Goal: Task Accomplishment & Management: Manage account settings

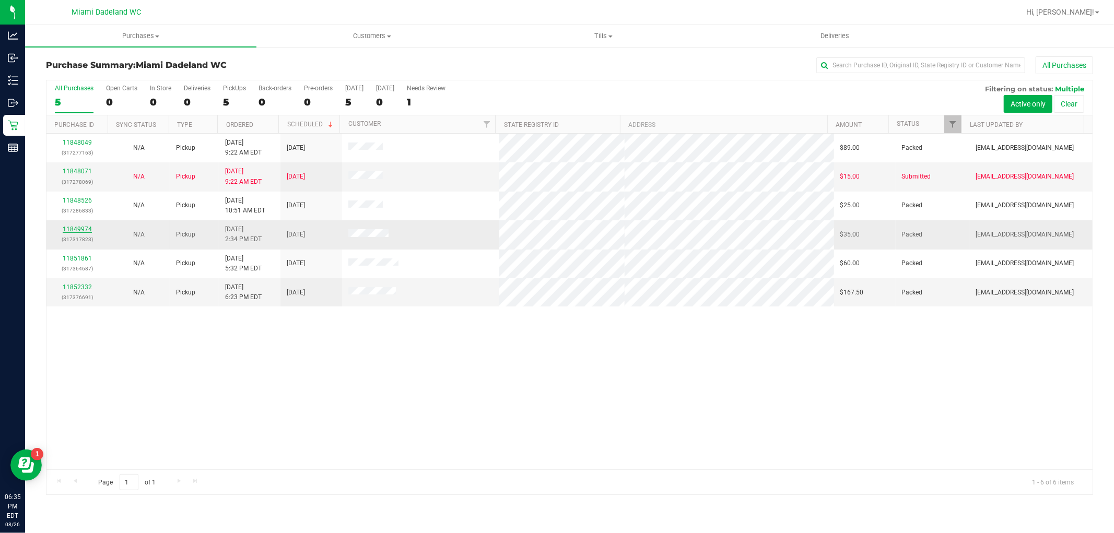
click at [78, 232] on link "11849974" at bounding box center [77, 229] width 29 height 7
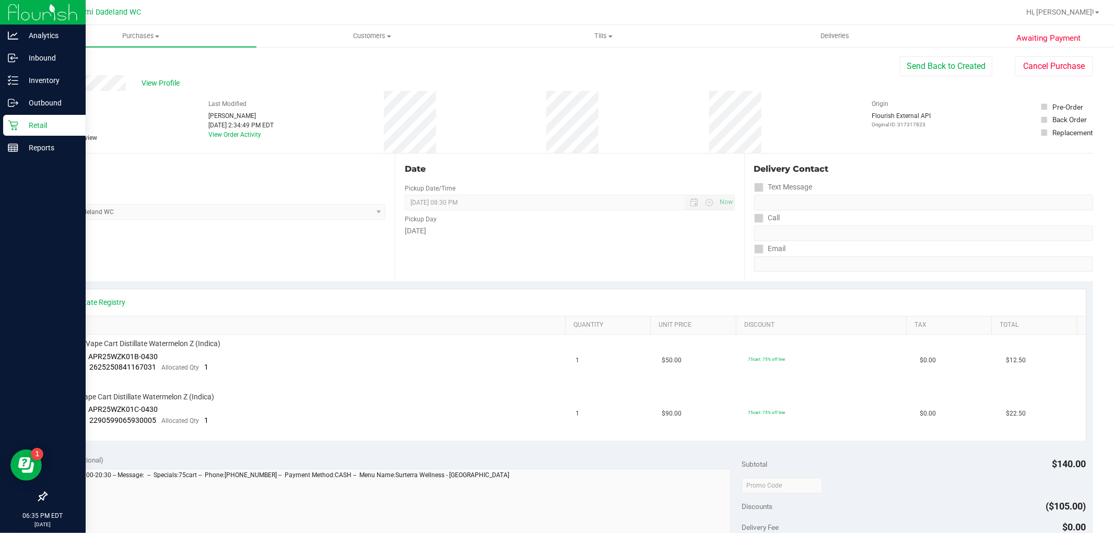
click at [30, 128] on p "Retail" at bounding box center [49, 125] width 63 height 13
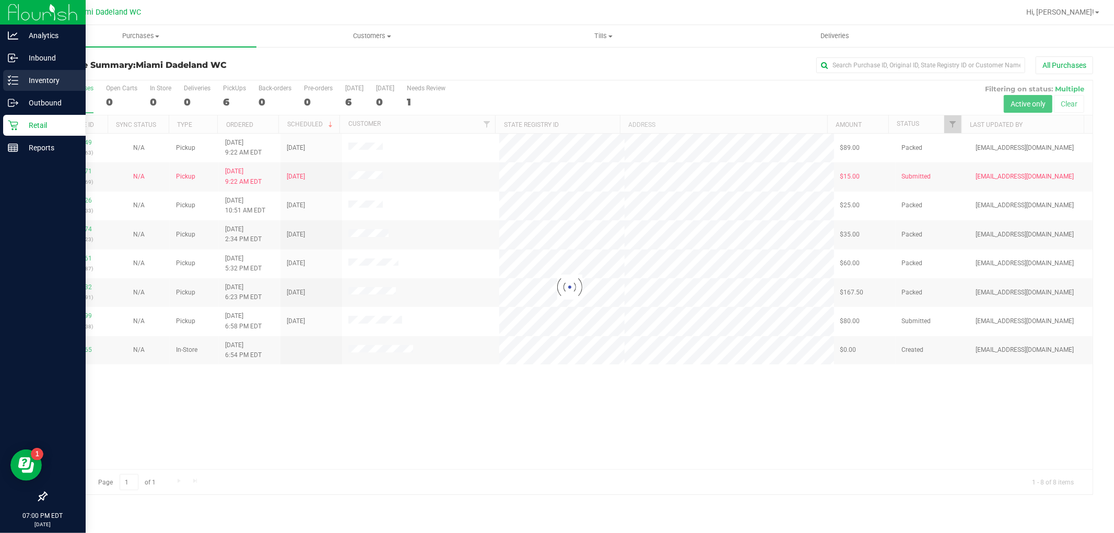
click at [27, 76] on p "Inventory" at bounding box center [49, 80] width 63 height 13
click at [40, 76] on p "Inventory" at bounding box center [49, 80] width 63 height 13
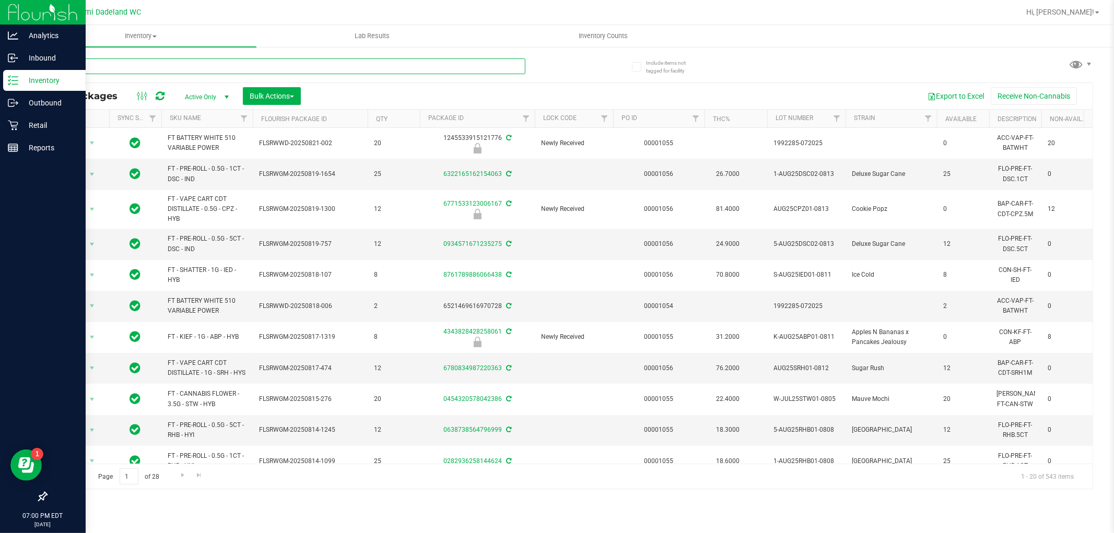
click at [205, 70] on input "text" at bounding box center [285, 66] width 479 height 16
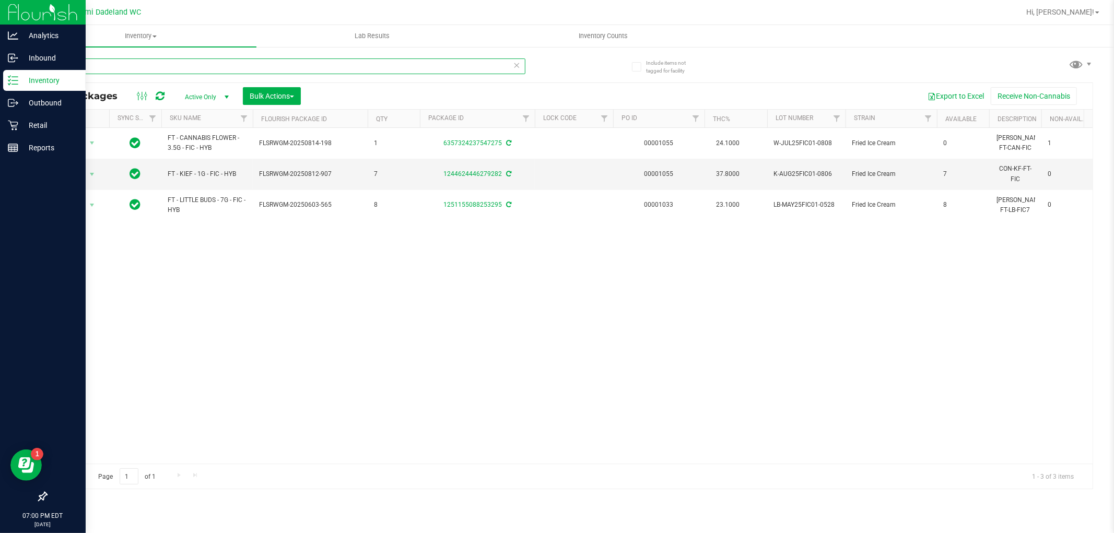
type input "fried ice"
click at [230, 252] on div "Action Action Adjust qty Create package Edit attributes Global inventory Locate…" at bounding box center [569, 296] width 1046 height 336
click at [24, 122] on p "Retail" at bounding box center [49, 125] width 63 height 13
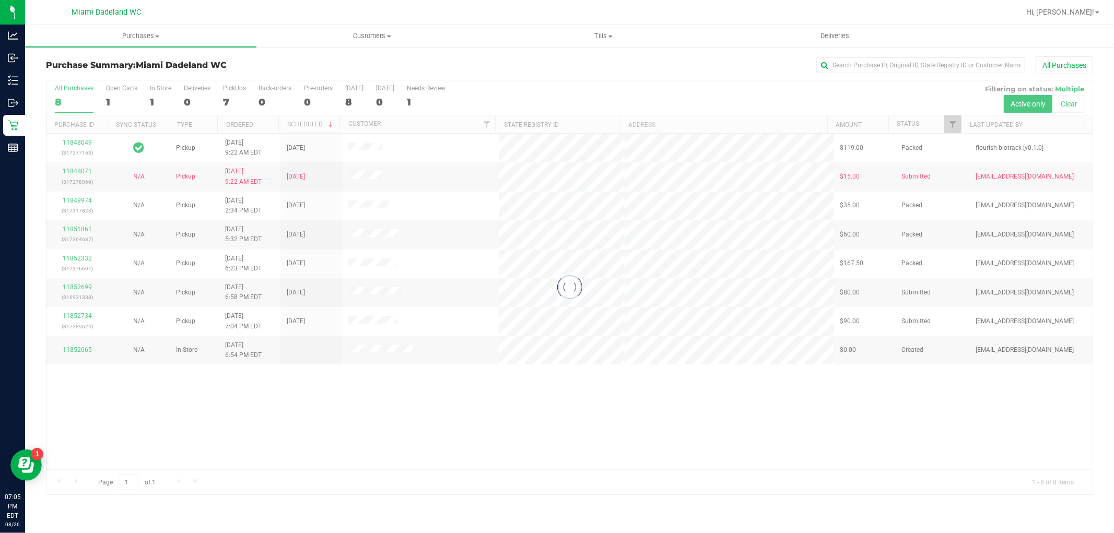
click at [337, 374] on div at bounding box center [569, 287] width 1046 height 414
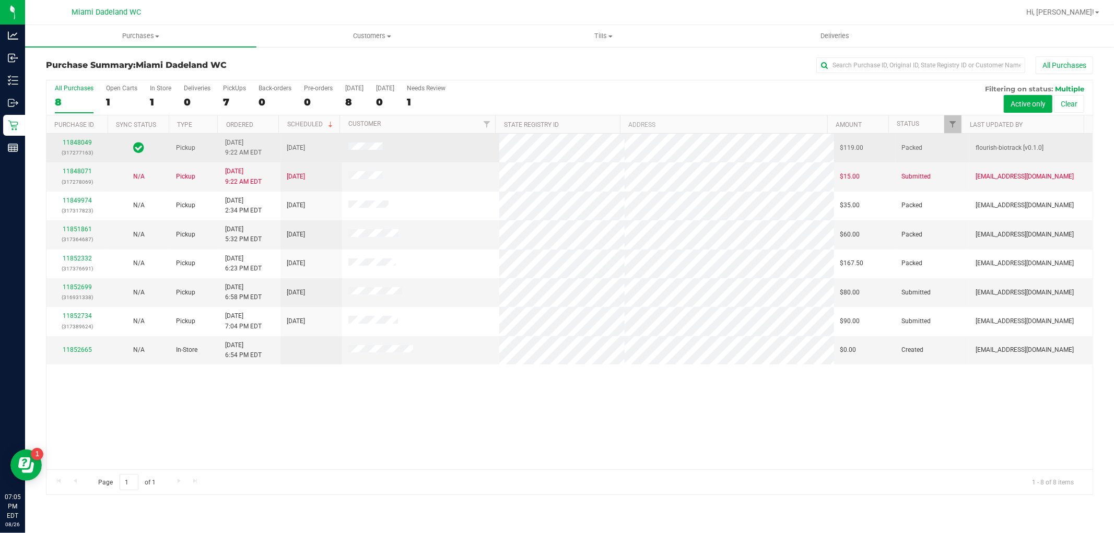
click at [75, 137] on td "11848049 (317277163)" at bounding box center [77, 148] width 62 height 29
click at [79, 138] on div "11848049 (317277163)" at bounding box center [77, 148] width 49 height 20
click at [84, 139] on link "11848049" at bounding box center [77, 142] width 29 height 7
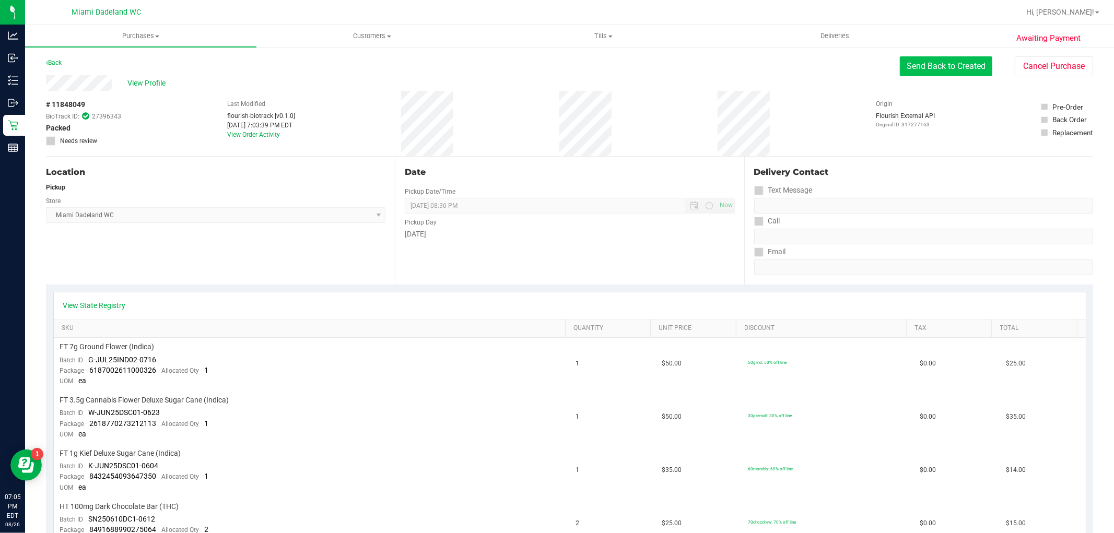
click at [956, 65] on button "Send Back to Created" at bounding box center [946, 66] width 92 height 20
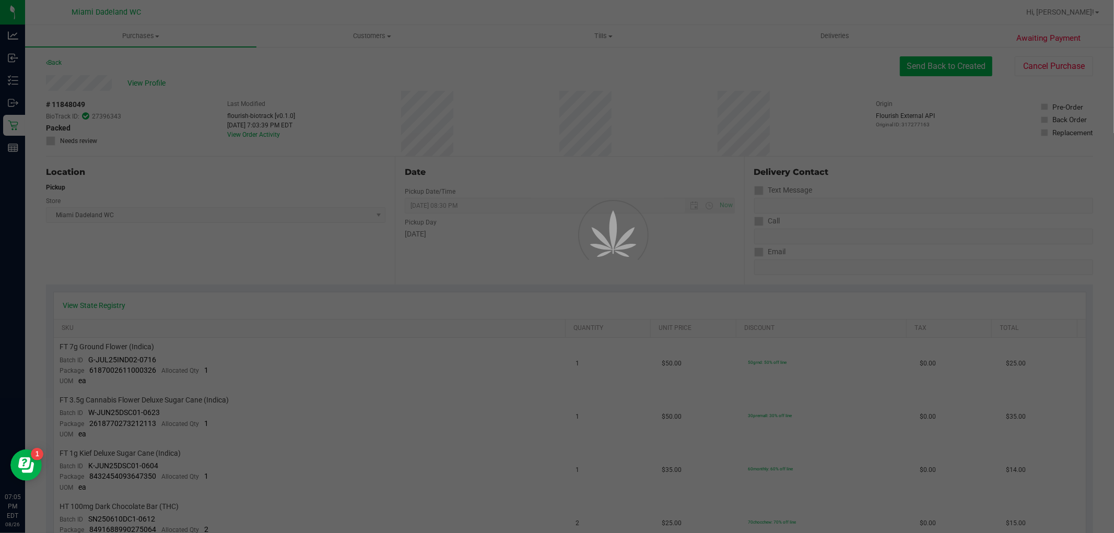
click at [956, 65] on div at bounding box center [557, 266] width 1114 height 533
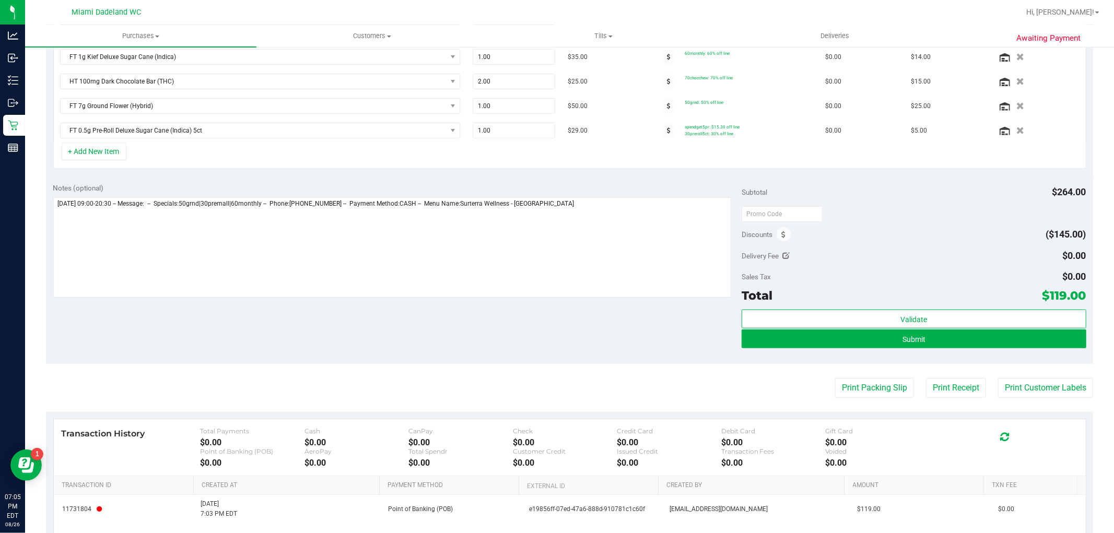
scroll to position [348, 0]
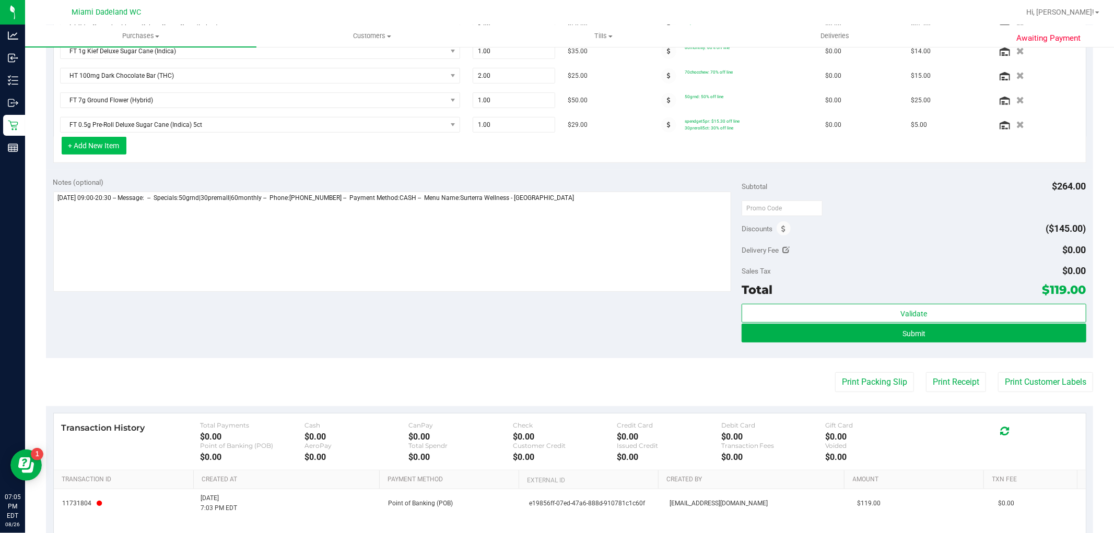
click at [102, 143] on button "+ Add New Item" at bounding box center [94, 146] width 65 height 18
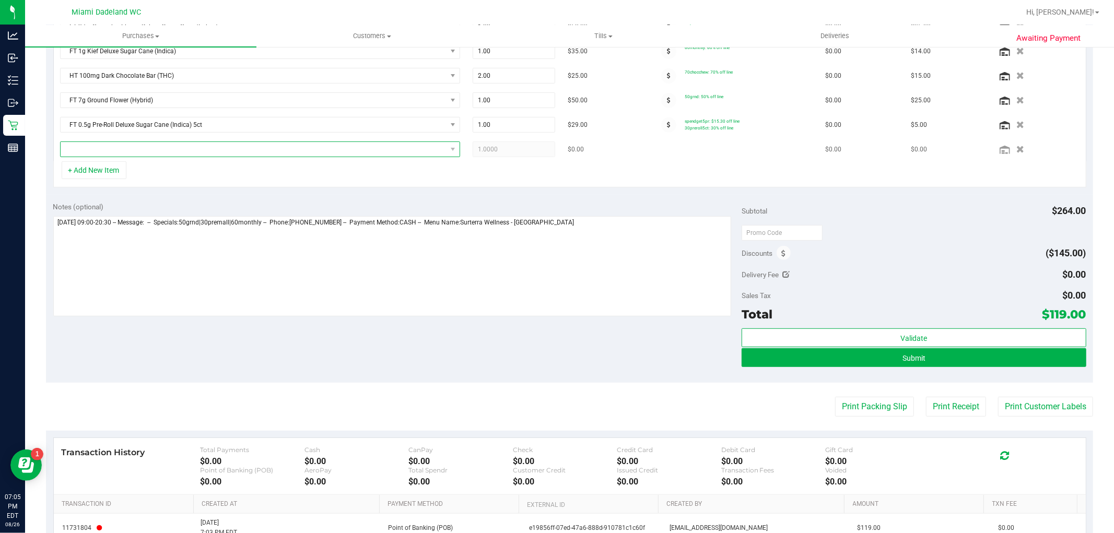
click at [123, 148] on span "NO DATA FOUND" at bounding box center [254, 149] width 386 height 15
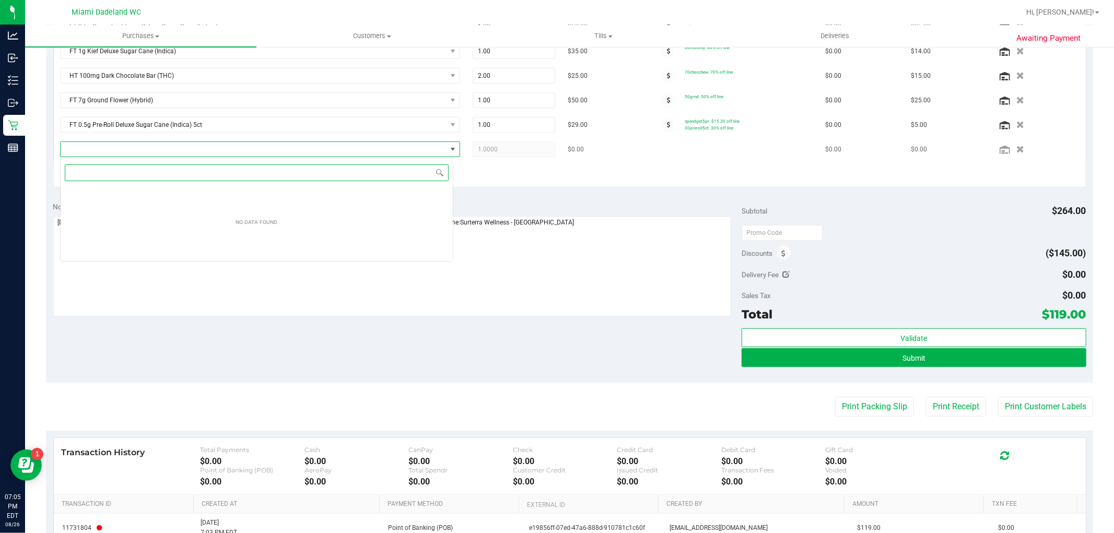
scroll to position [16, 393]
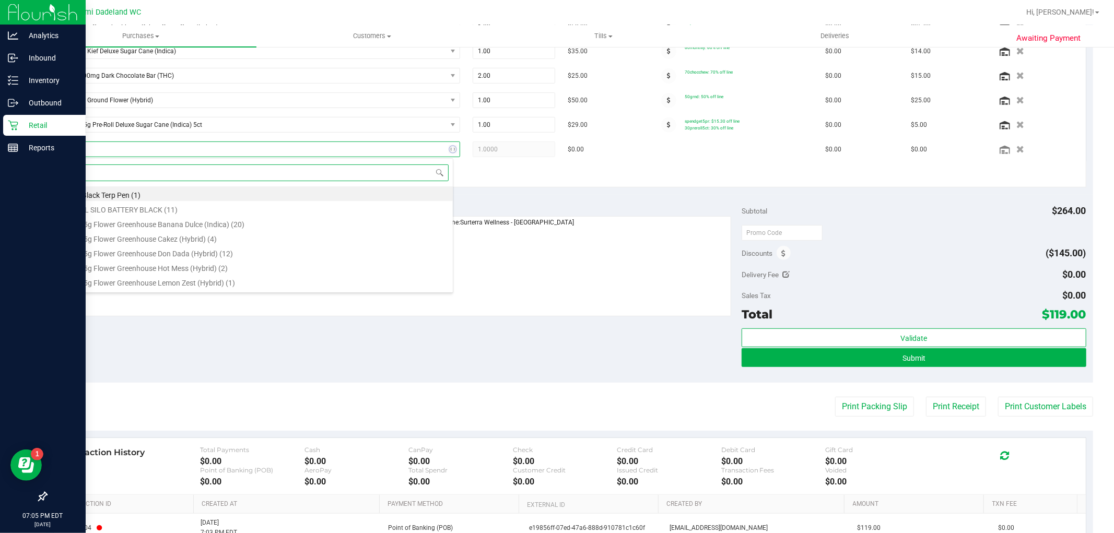
type input "bic"
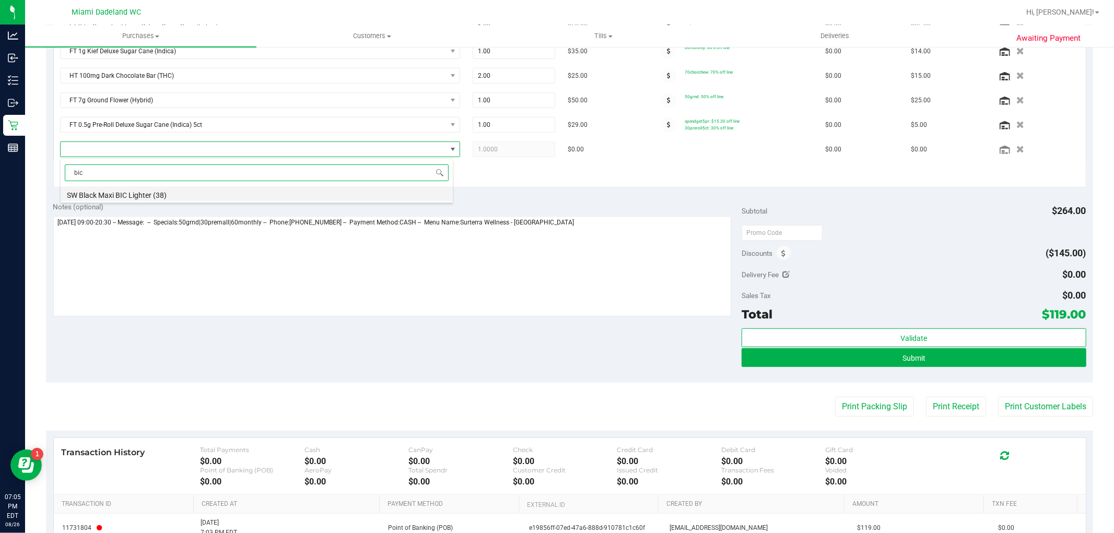
click at [241, 191] on li "SW Black Maxi BIC Lighter (38)" at bounding box center [257, 193] width 392 height 15
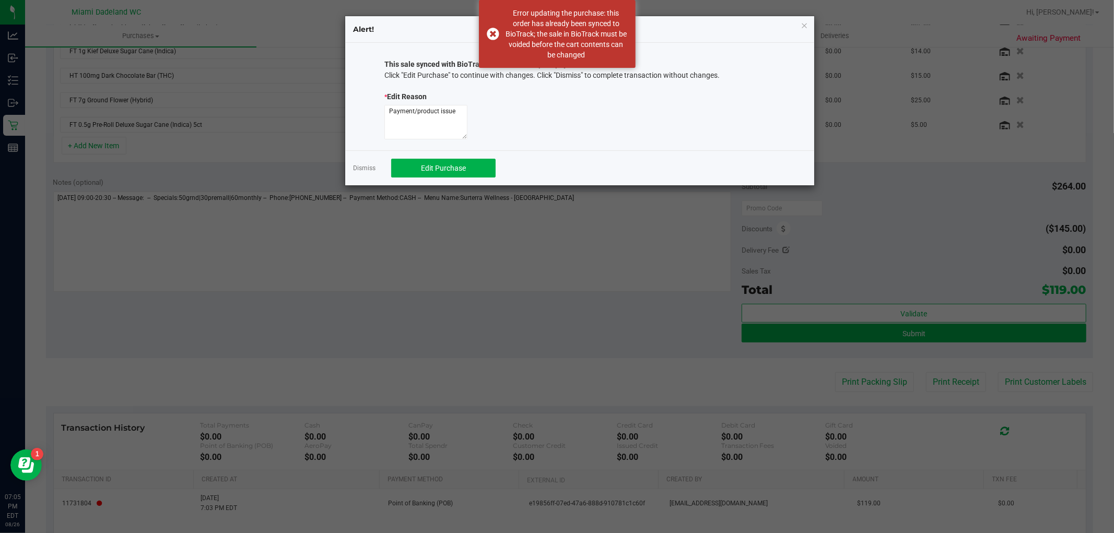
scroll to position [331, 0]
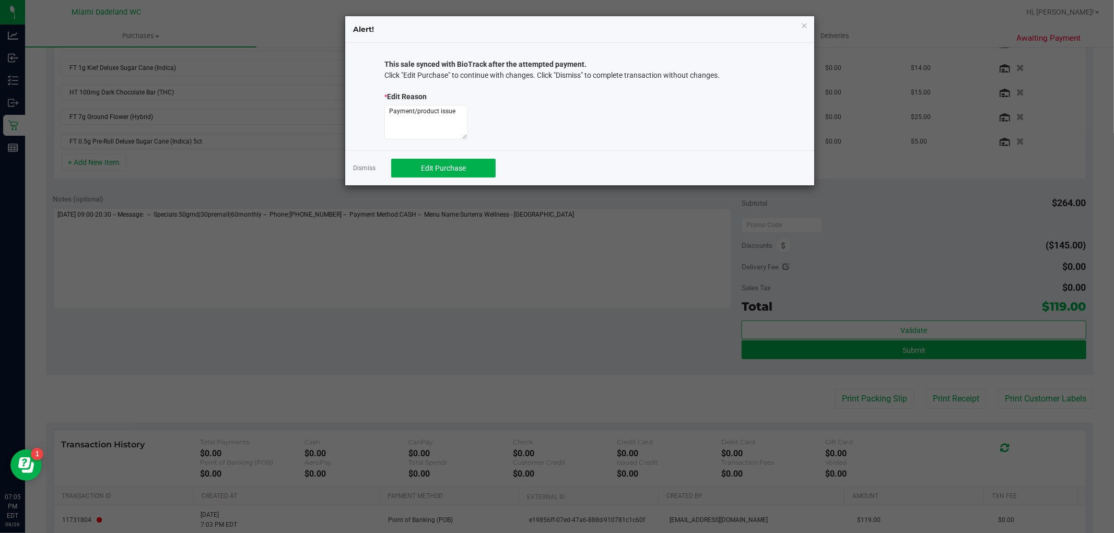
click at [508, 119] on div at bounding box center [579, 124] width 391 height 38
click at [480, 171] on button "Edit Purchase" at bounding box center [443, 168] width 104 height 19
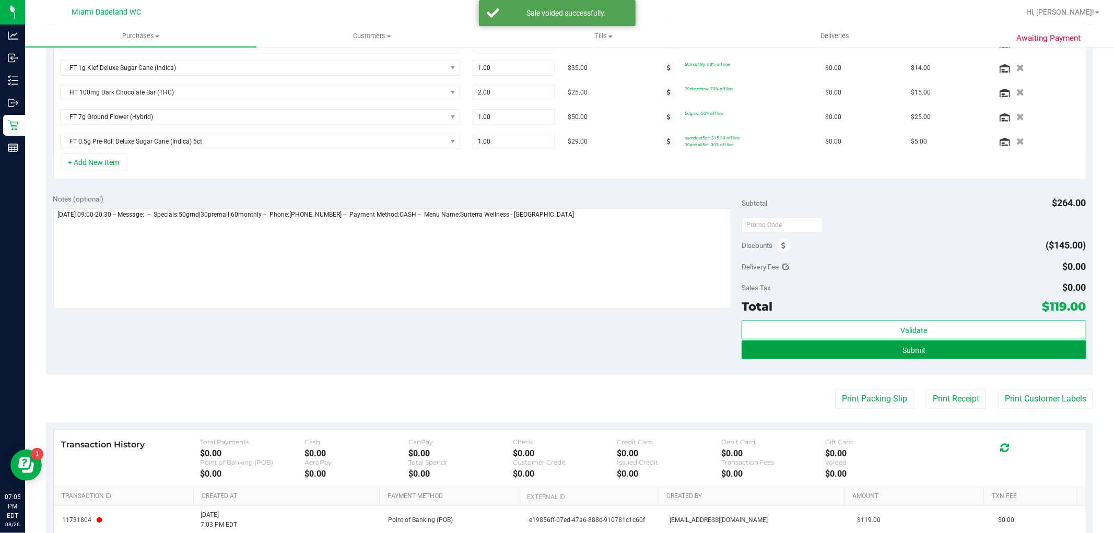
click at [866, 346] on button "Submit" at bounding box center [914, 349] width 344 height 19
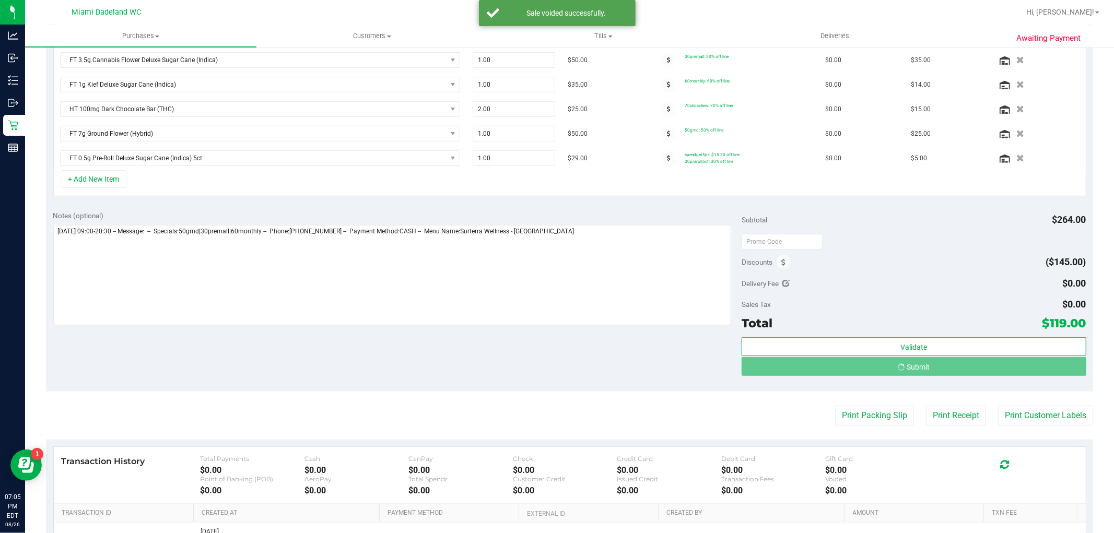
scroll to position [298, 0]
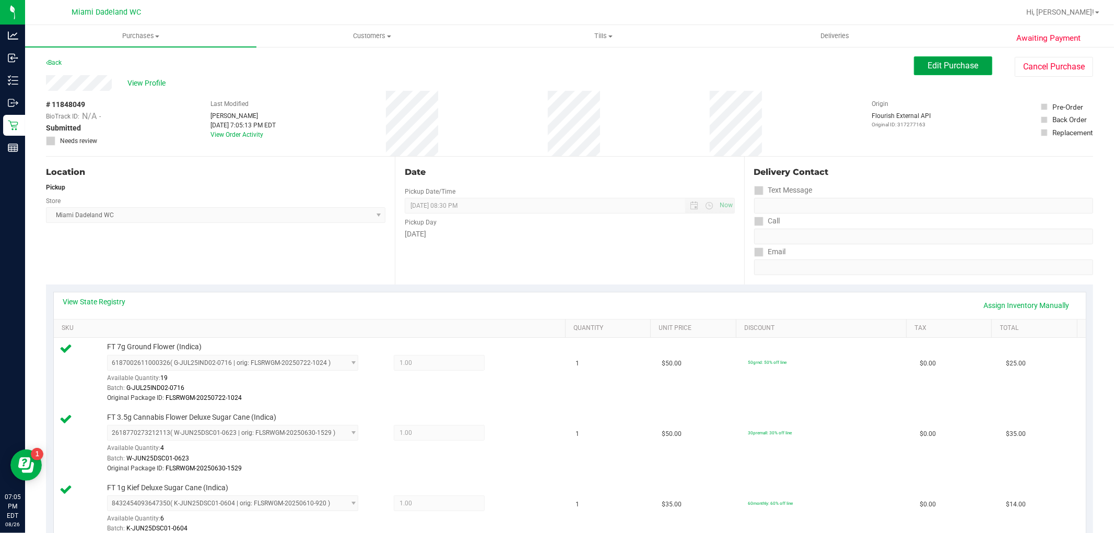
click at [944, 67] on span "Edit Purchase" at bounding box center [953, 66] width 51 height 10
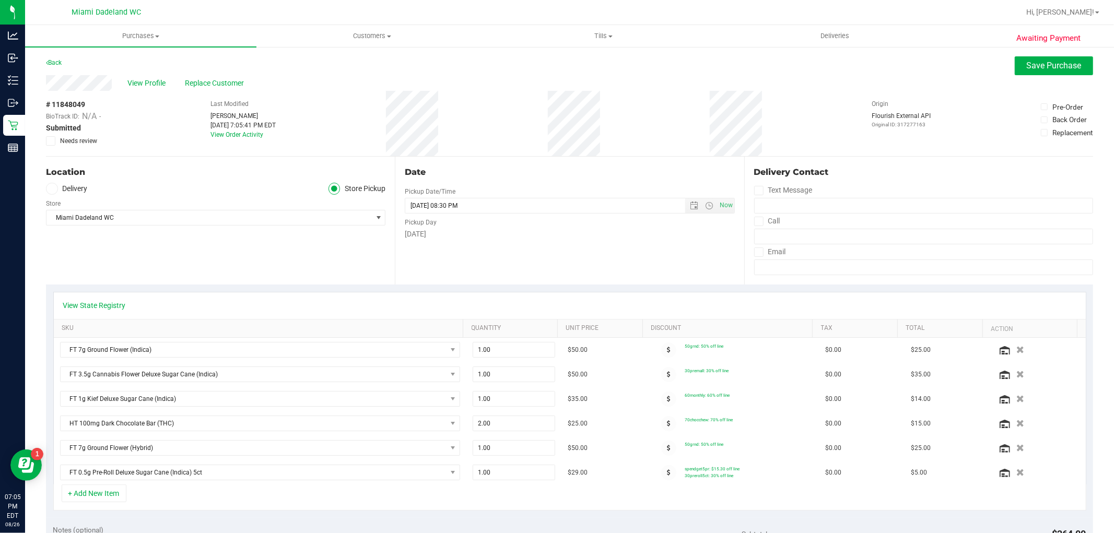
scroll to position [174, 0]
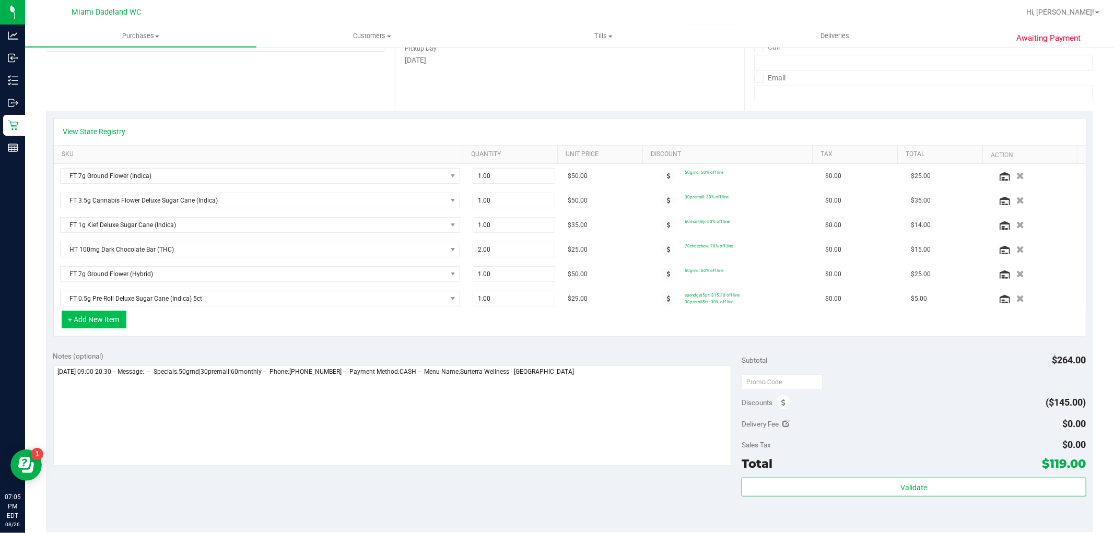
click at [98, 317] on button "+ Add New Item" at bounding box center [94, 320] width 65 height 18
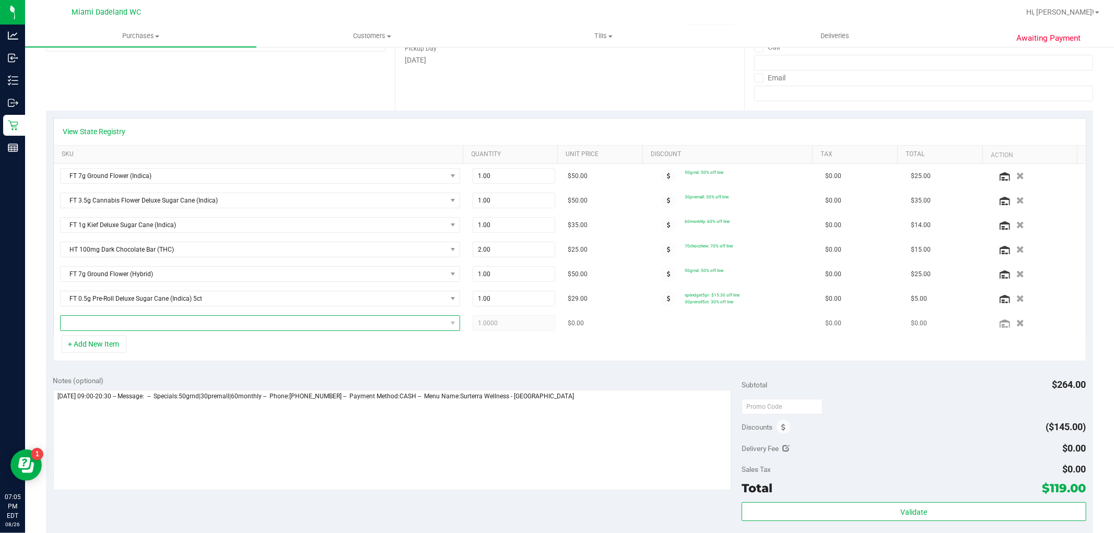
click at [121, 326] on span "NO DATA FOUND" at bounding box center [254, 323] width 386 height 15
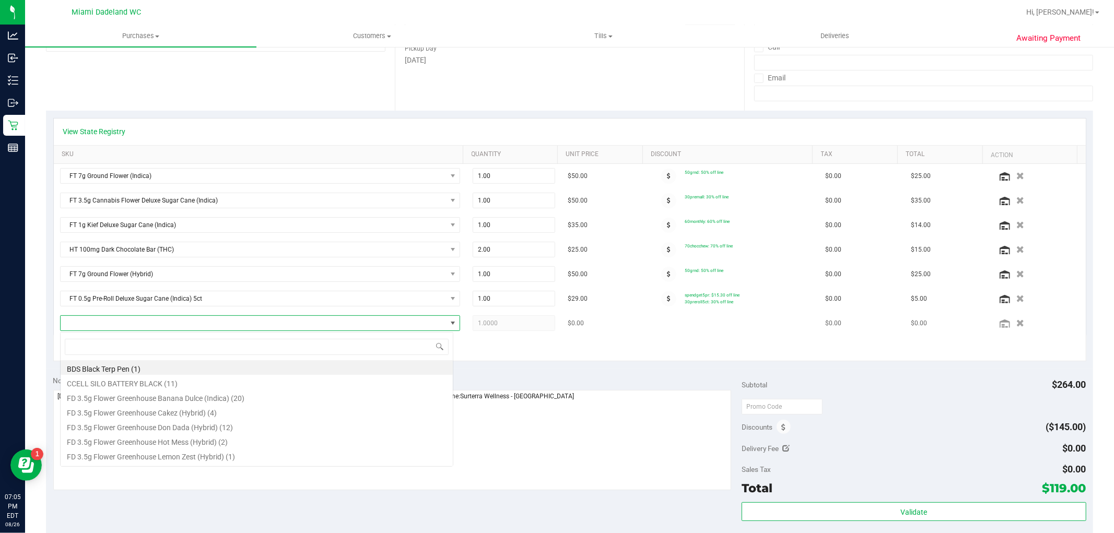
scroll to position [16, 390]
type input "bic"
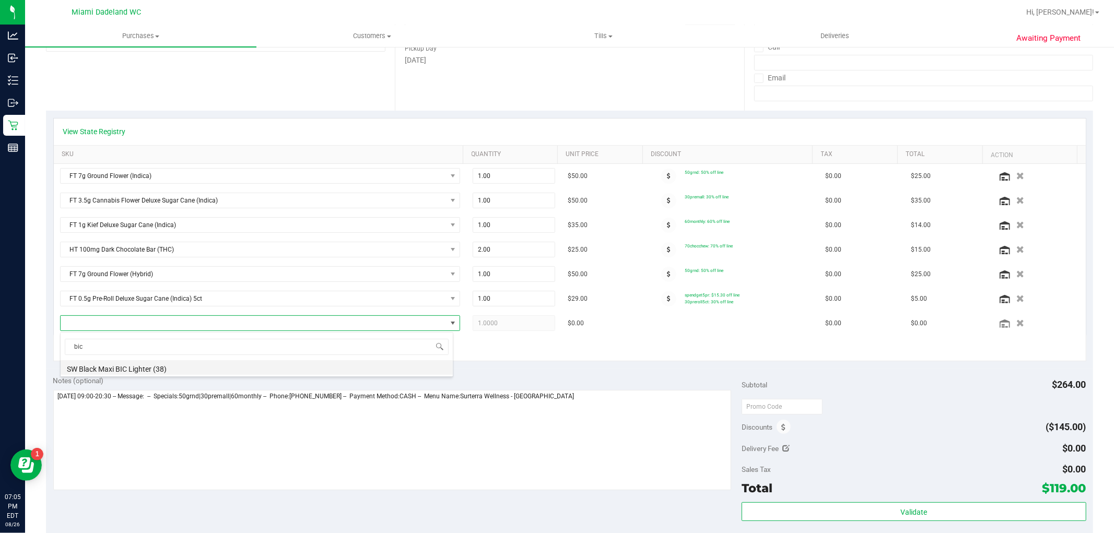
click at [127, 371] on li "SW Black Maxi BIC Lighter (38)" at bounding box center [257, 367] width 392 height 15
click at [426, 363] on div "View State Registry SKU Quantity Unit Price Discount Tax Total Action FT 7g Gro…" at bounding box center [569, 240] width 1047 height 258
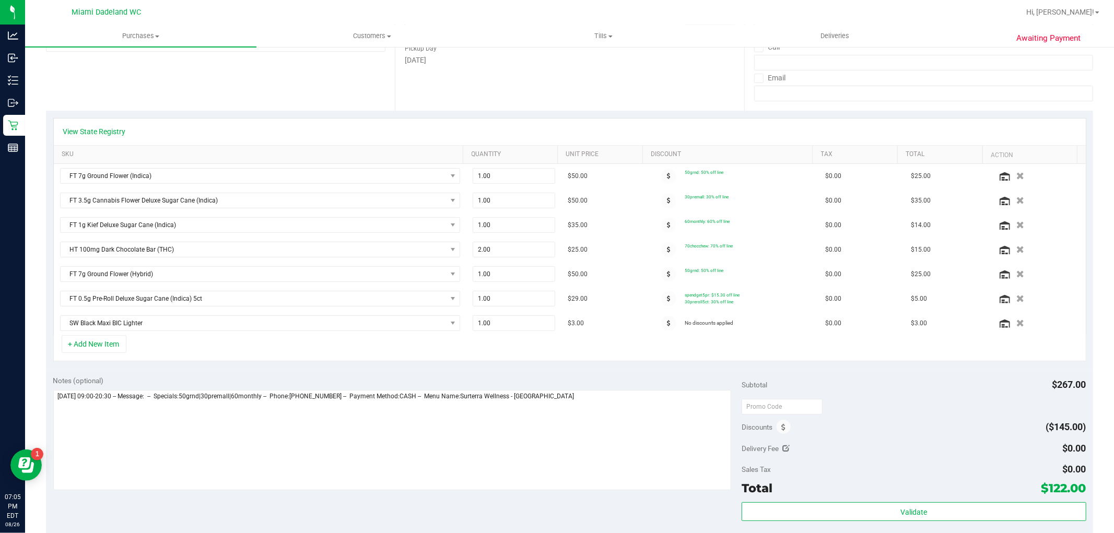
scroll to position [0, 0]
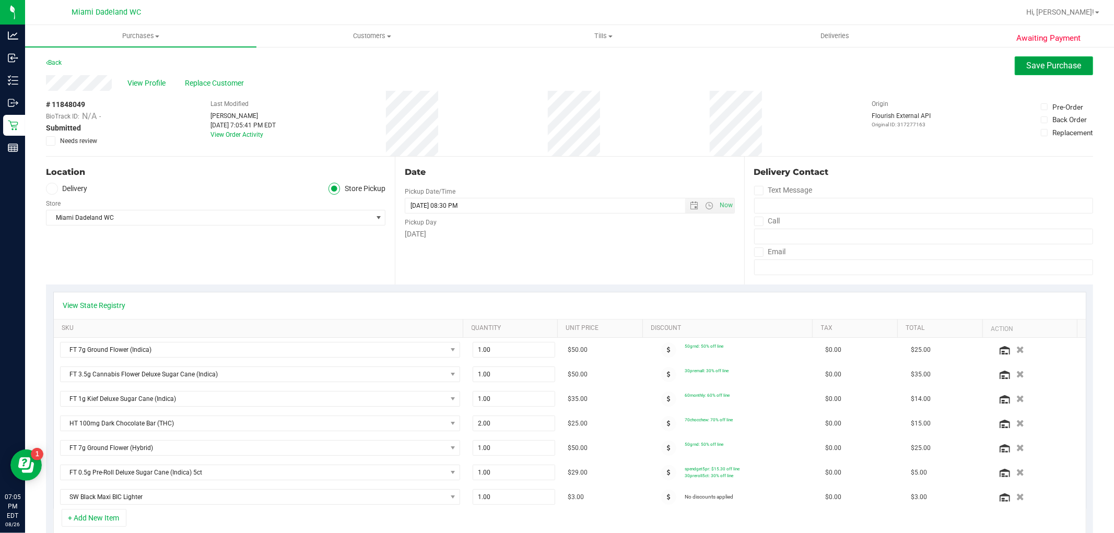
click at [1037, 61] on span "Save Purchase" at bounding box center [1054, 66] width 55 height 10
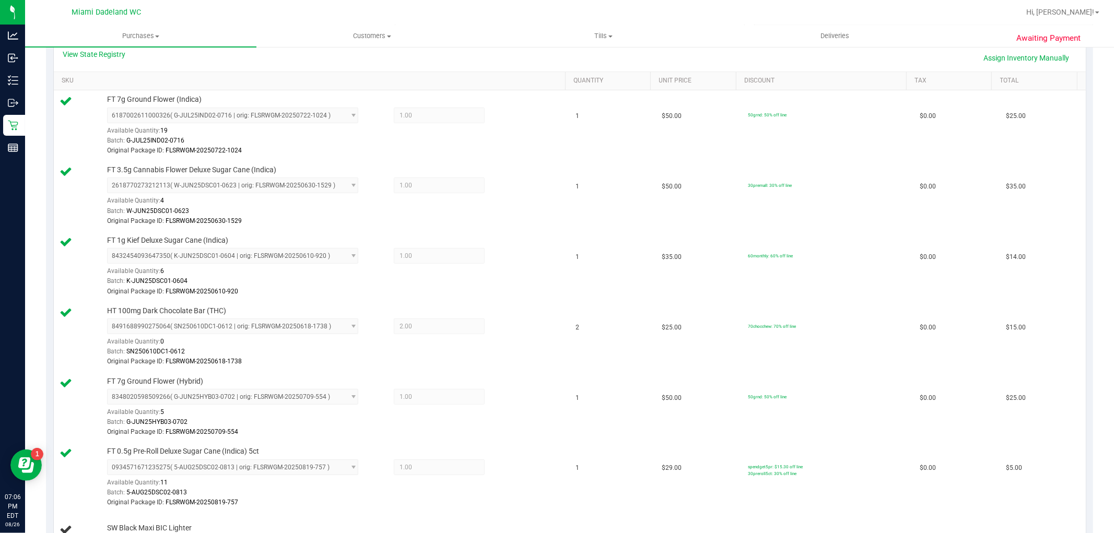
scroll to position [174, 0]
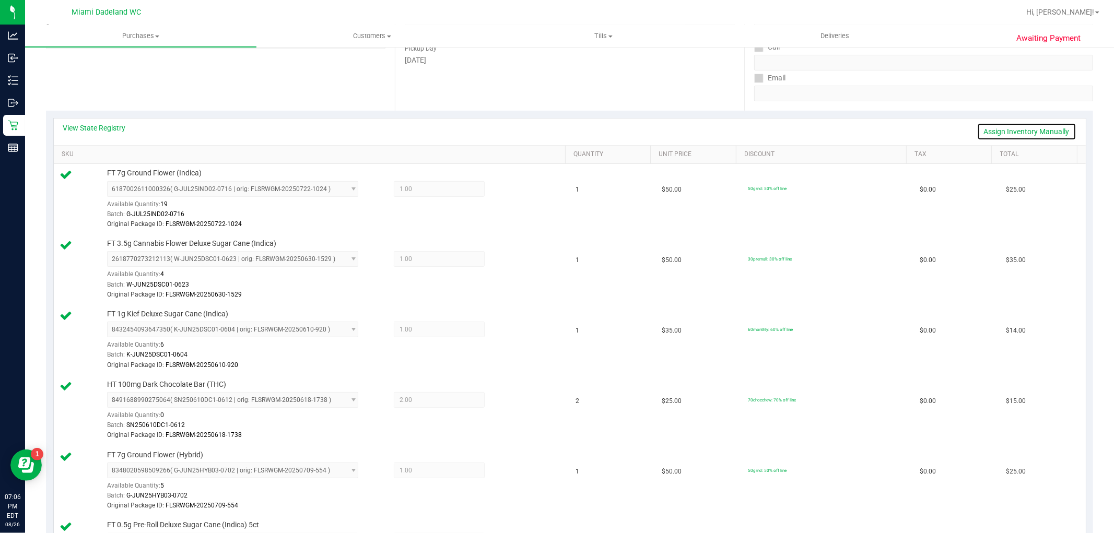
click at [997, 128] on link "Assign Inventory Manually" at bounding box center [1026, 132] width 99 height 18
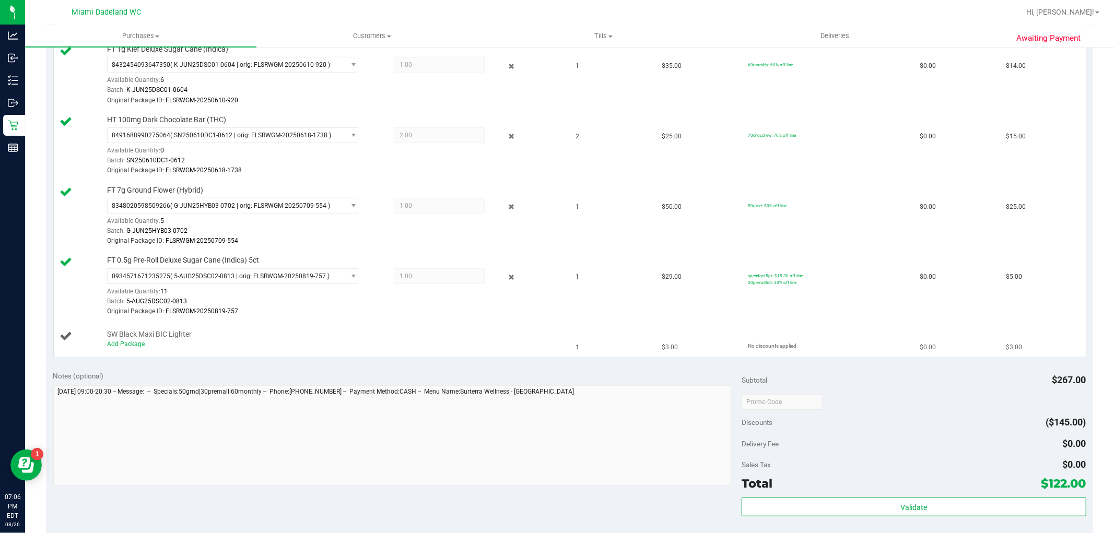
scroll to position [464, 0]
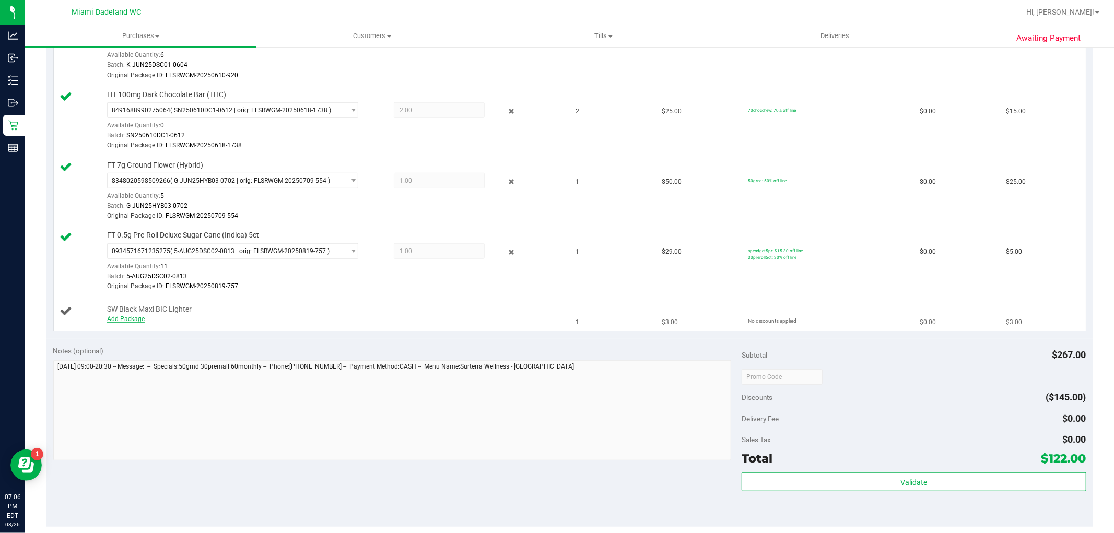
click at [123, 319] on link "Add Package" at bounding box center [126, 318] width 38 height 7
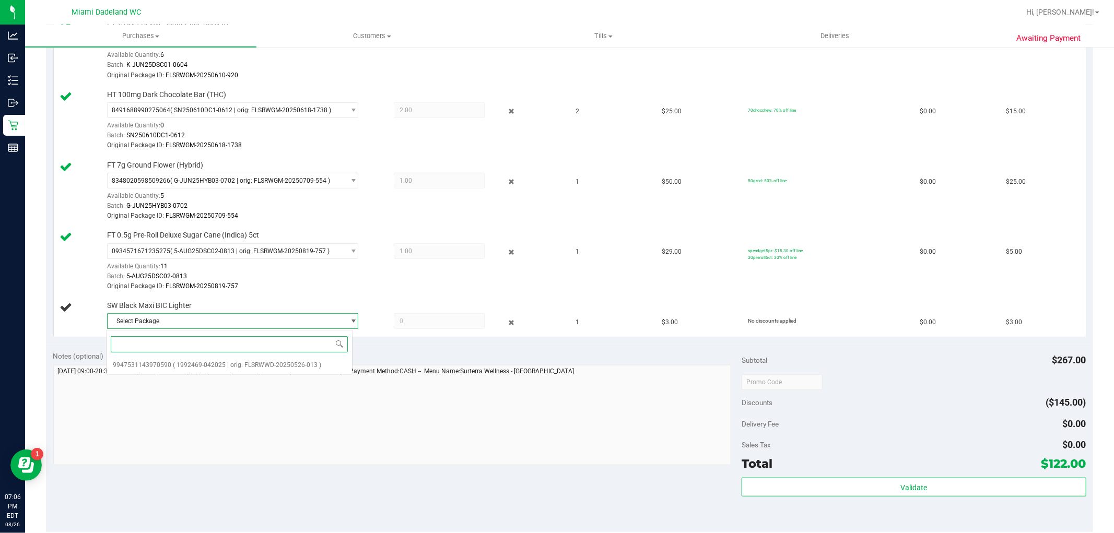
click at [152, 321] on span "Select Package" at bounding box center [226, 321] width 237 height 15
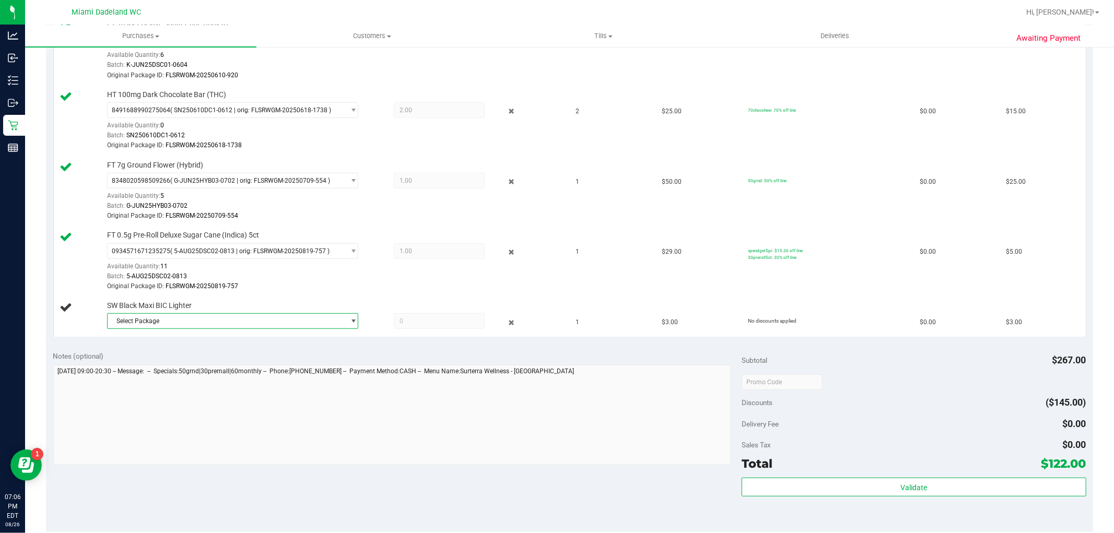
click at [152, 321] on span "Select Package" at bounding box center [226, 321] width 237 height 15
click at [162, 362] on span "9947531143970590" at bounding box center [142, 364] width 58 height 7
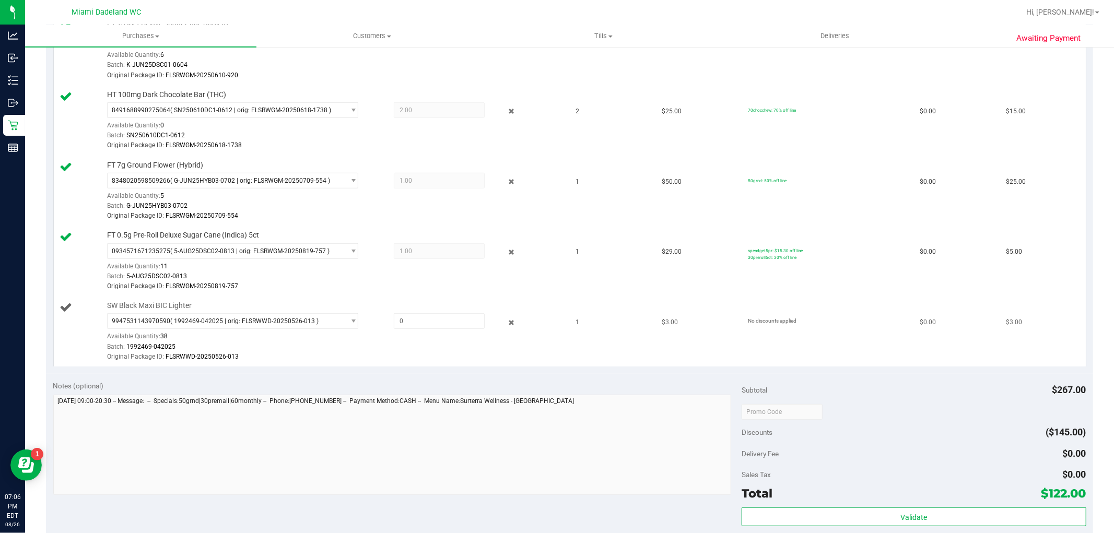
click at [448, 310] on div "SW Black Maxi BIC Lighter 9947531143970590 ( 1992469-042025 | orig: FLSRWWD-202…" at bounding box center [331, 332] width 458 height 62
click at [455, 313] on div "SW Black Maxi BIC Lighter 9947531143970590 ( 1992469-042025 | orig: FLSRWWD-202…" at bounding box center [331, 332] width 458 height 62
click at [461, 325] on span at bounding box center [439, 321] width 91 height 16
type input "1"
click at [669, 303] on td "$3.00" at bounding box center [698, 332] width 86 height 70
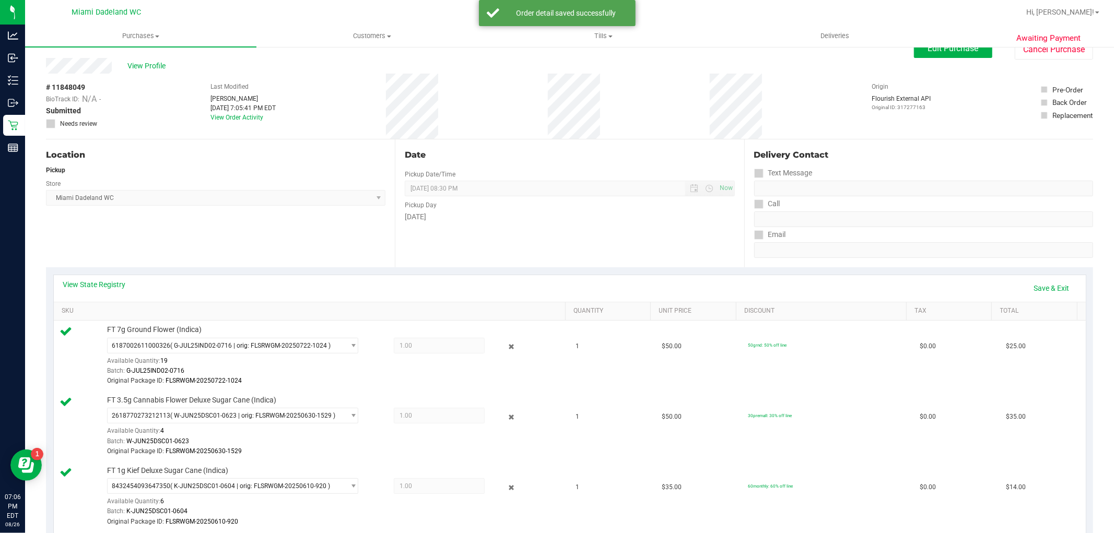
scroll to position [0, 0]
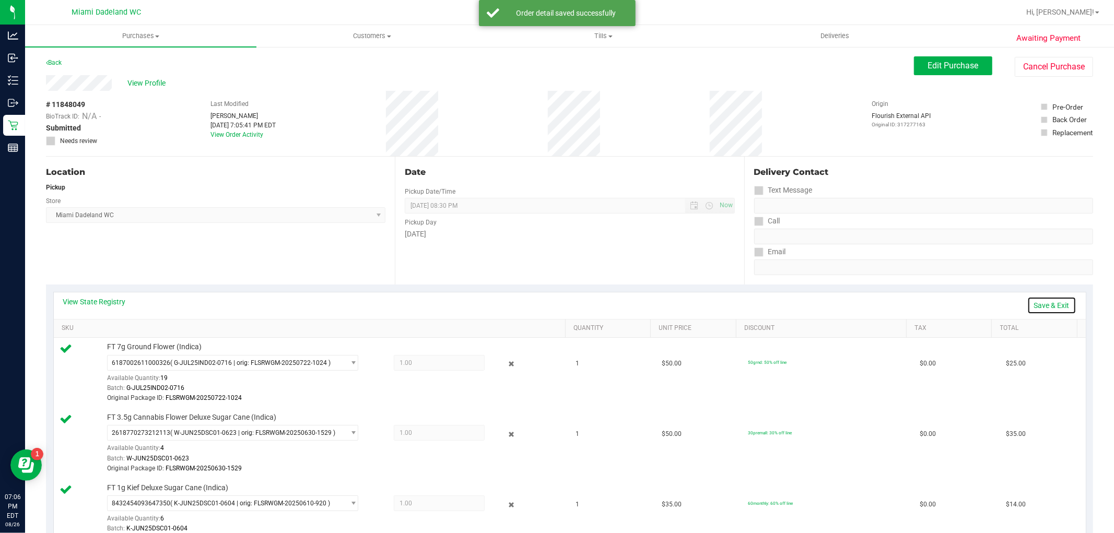
click at [1050, 303] on link "Save & Exit" at bounding box center [1051, 306] width 49 height 18
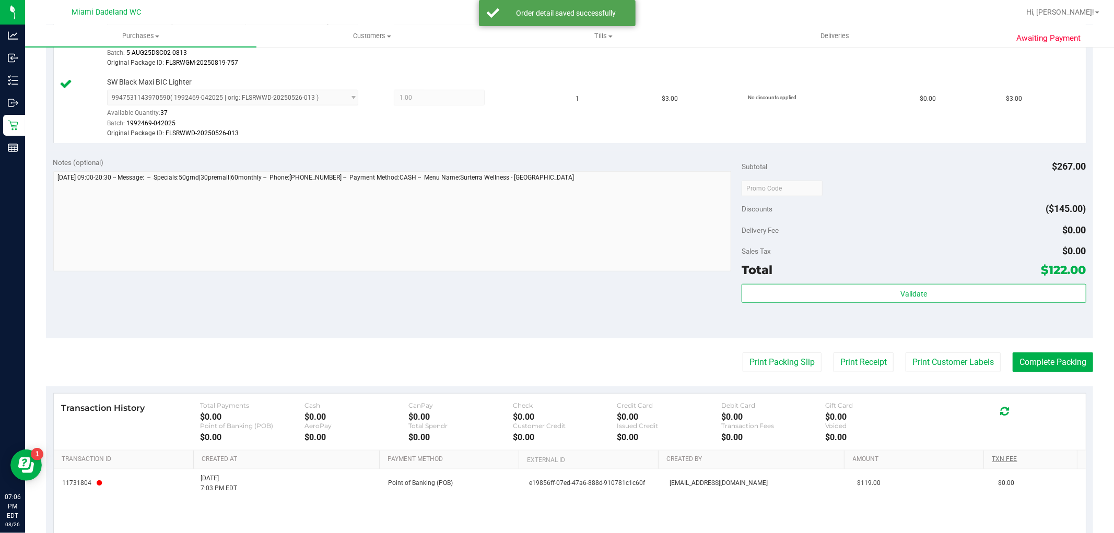
scroll to position [758, 0]
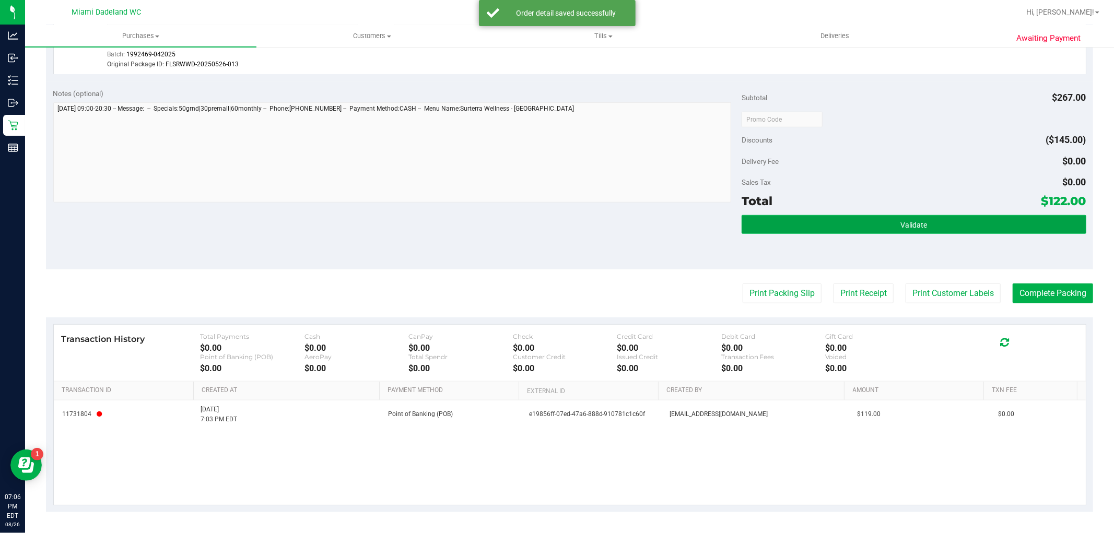
click at [1012, 224] on button "Validate" at bounding box center [914, 224] width 344 height 19
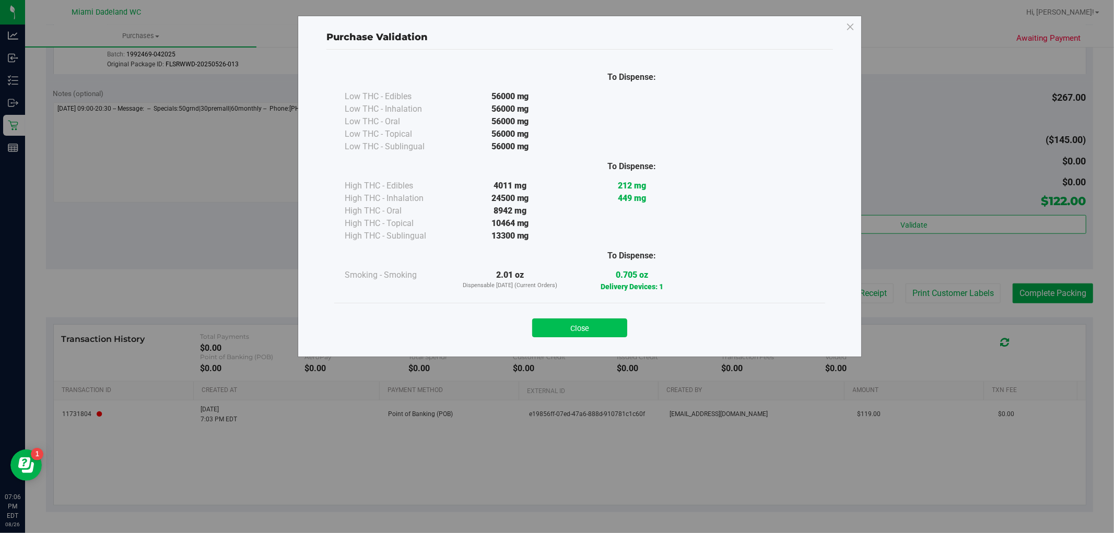
click at [599, 321] on button "Close" at bounding box center [579, 328] width 95 height 19
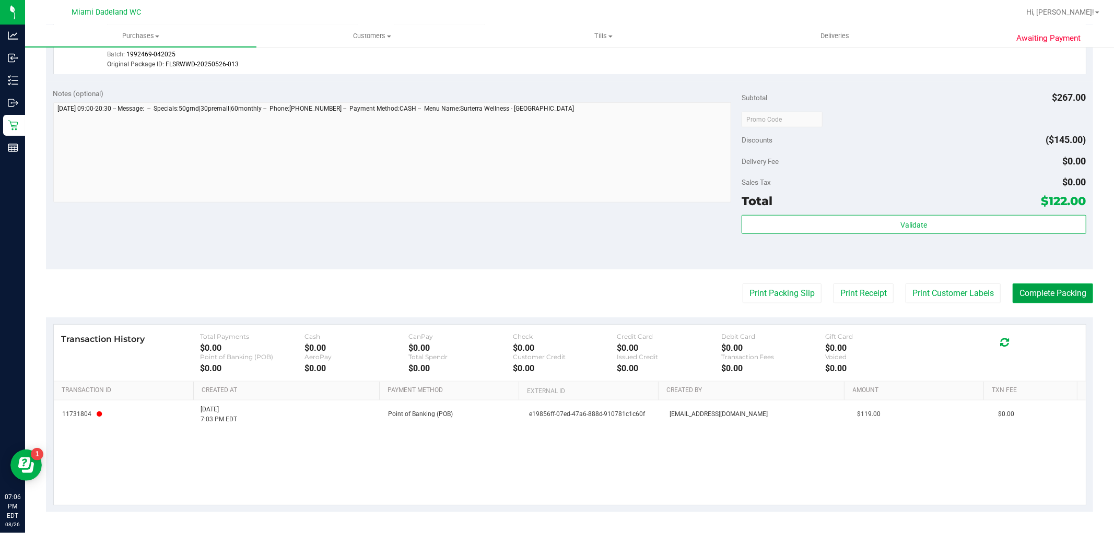
click at [1031, 289] on button "Complete Packing" at bounding box center [1053, 294] width 80 height 20
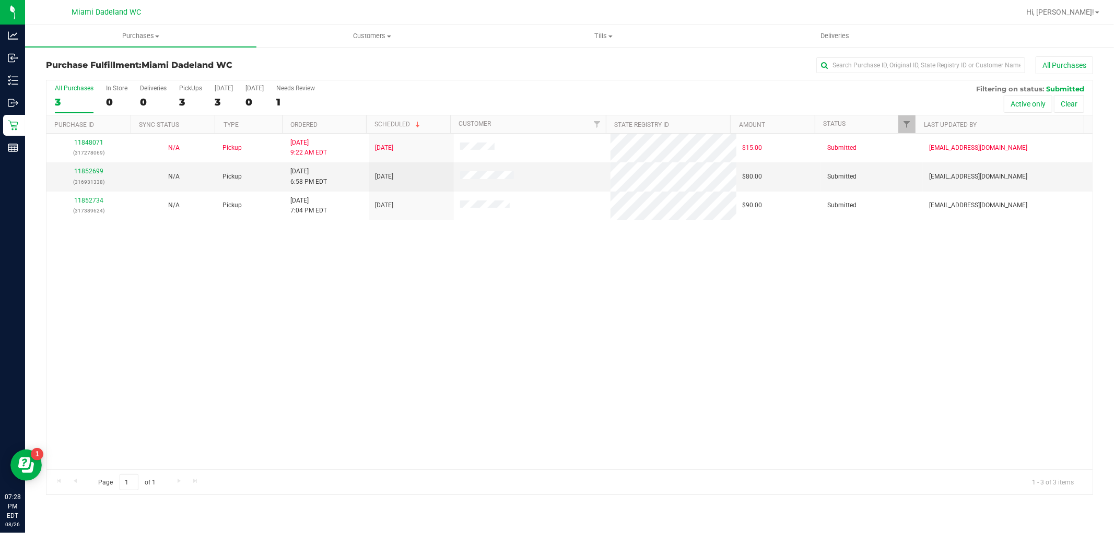
click at [549, 418] on div "11848071 (317278069) N/A Pickup [DATE] 9:22 AM EDT 8/26/2025 $15.00 Submitted […" at bounding box center [569, 302] width 1046 height 336
drag, startPoint x: 386, startPoint y: 284, endPoint x: 304, endPoint y: 269, distance: 83.3
click at [386, 286] on div "11848071 (317278069) N/A Pickup [DATE] 9:22 AM EDT 8/26/2025 $15.00 Submitted […" at bounding box center [569, 302] width 1046 height 336
click at [96, 168] on link "11852699" at bounding box center [88, 171] width 29 height 7
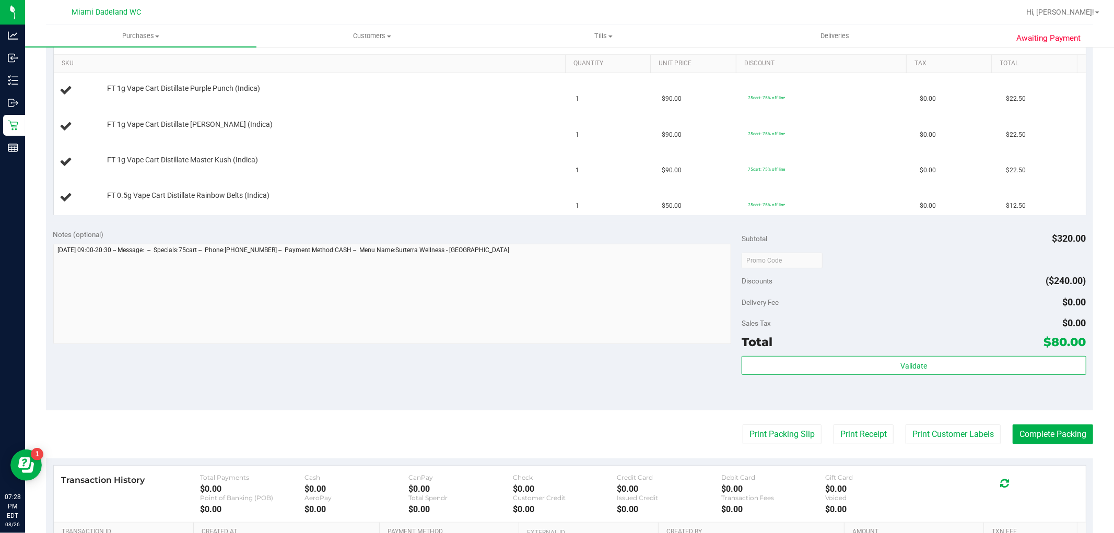
scroll to position [290, 0]
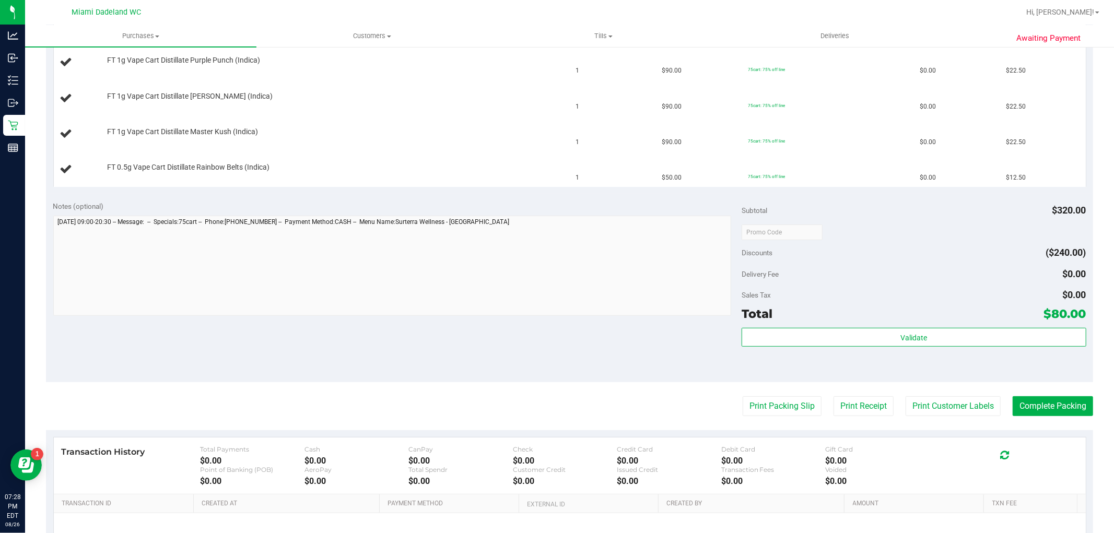
click at [890, 242] on div "Subtotal $320.00 Discounts ($240.00) Delivery Fee $0.00 Sales Tax $0.00 Total $…" at bounding box center [914, 288] width 344 height 174
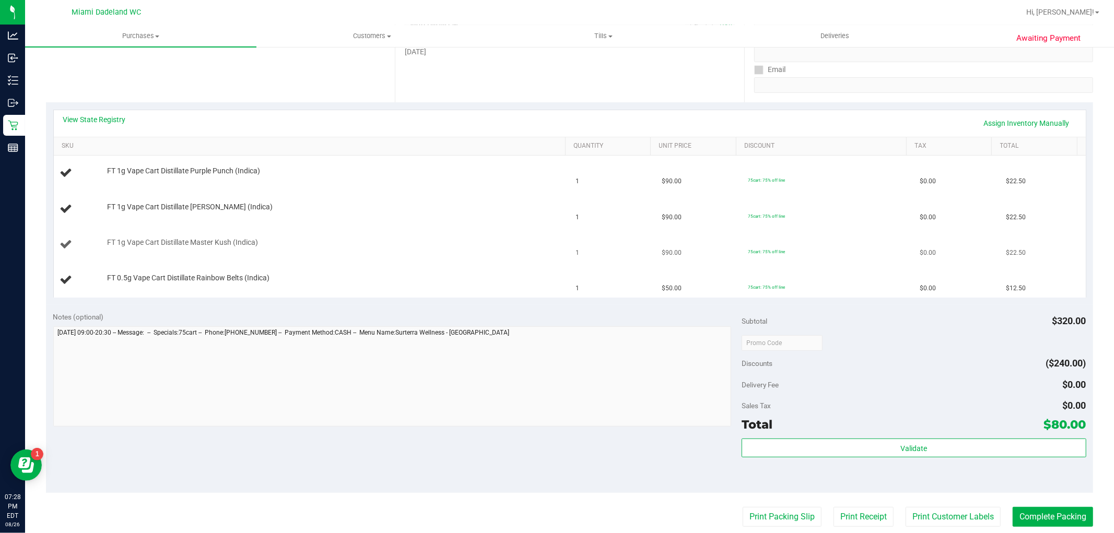
scroll to position [174, 0]
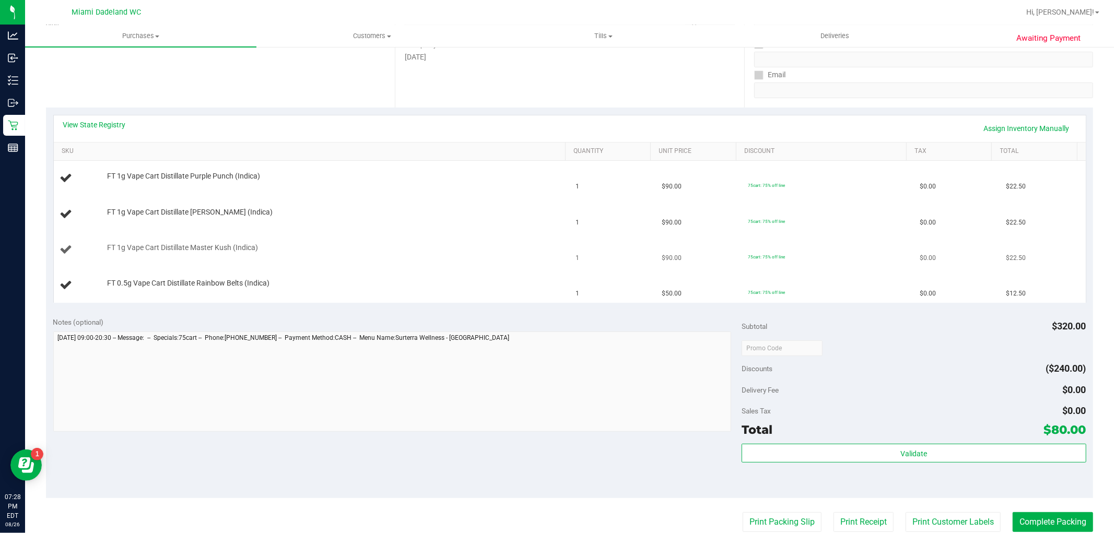
click at [807, 256] on td "75cart: 75% off line" at bounding box center [828, 250] width 172 height 36
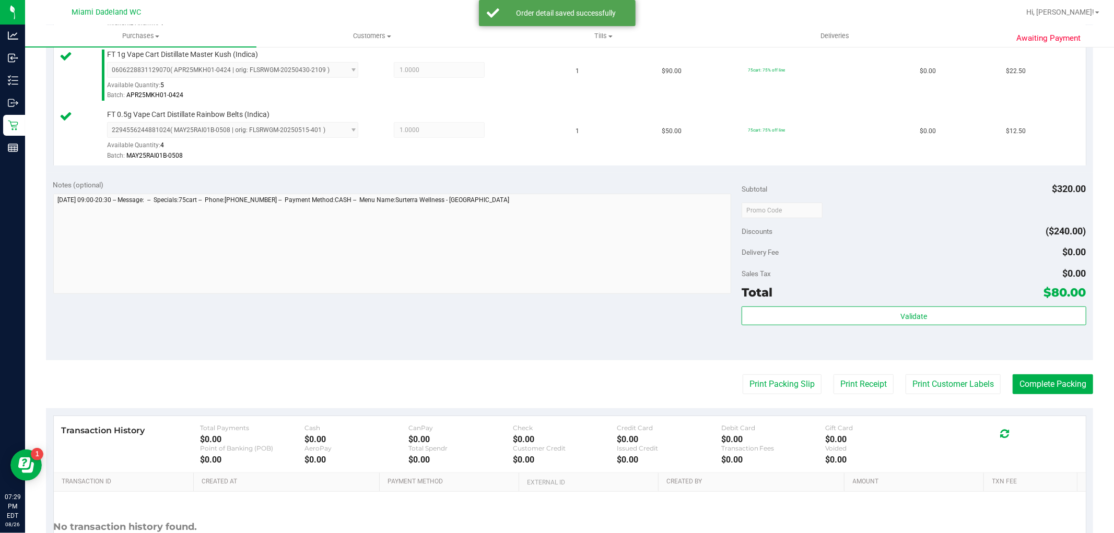
scroll to position [503, 0]
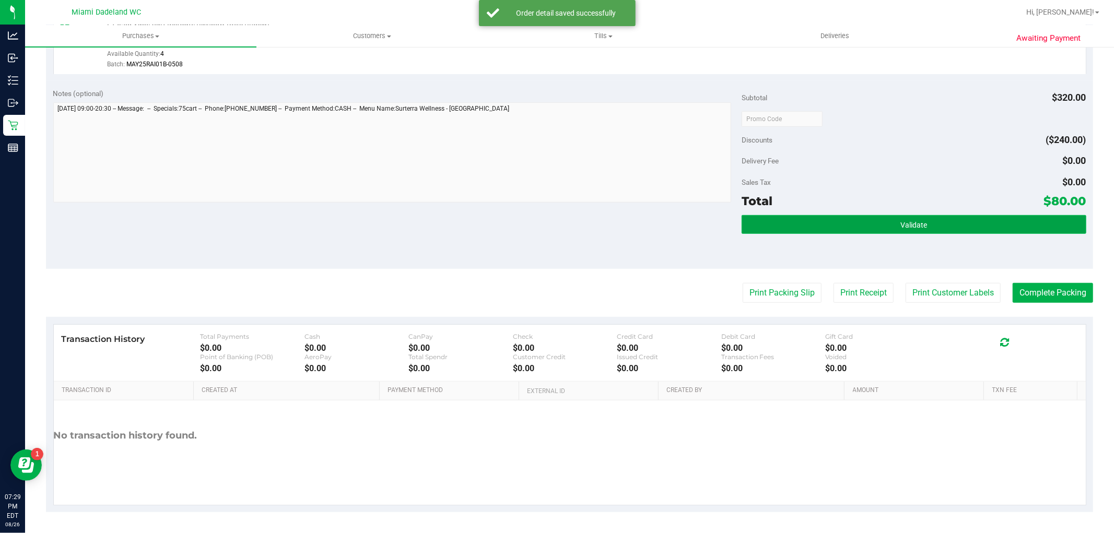
click at [999, 226] on button "Validate" at bounding box center [914, 224] width 344 height 19
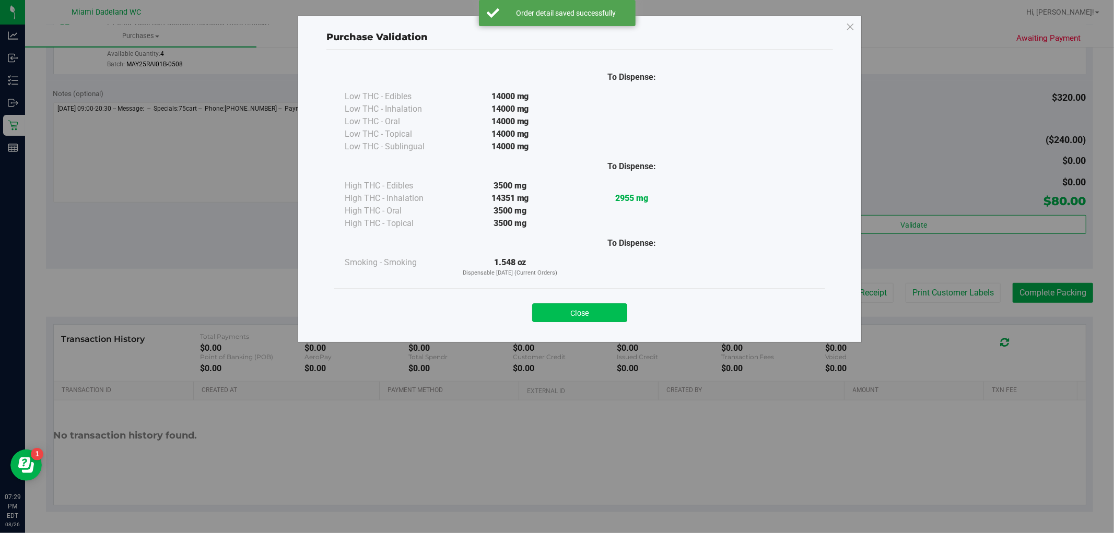
click at [606, 316] on button "Close" at bounding box center [579, 312] width 95 height 19
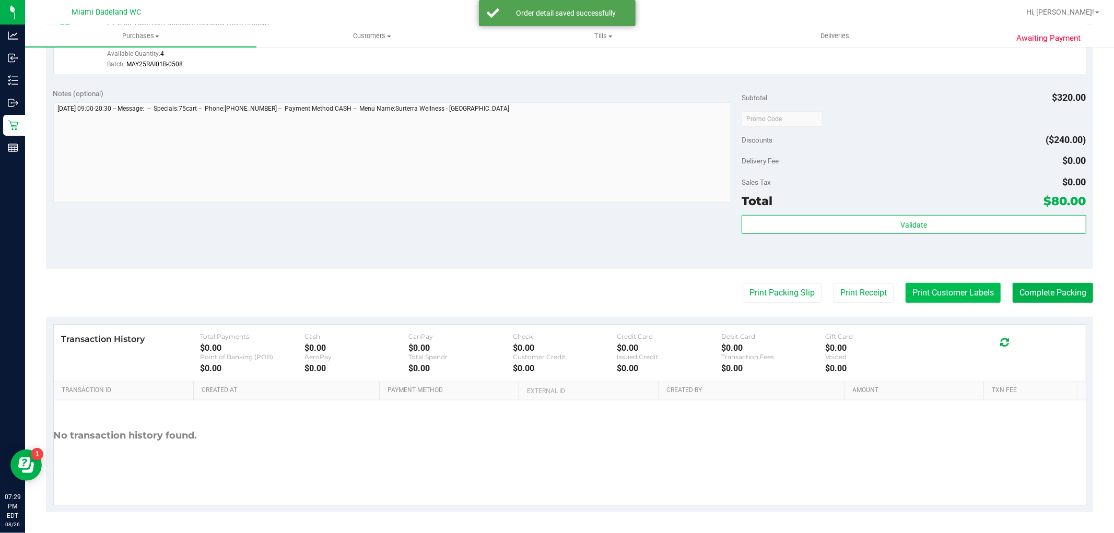
click at [942, 285] on button "Print Customer Labels" at bounding box center [952, 293] width 95 height 20
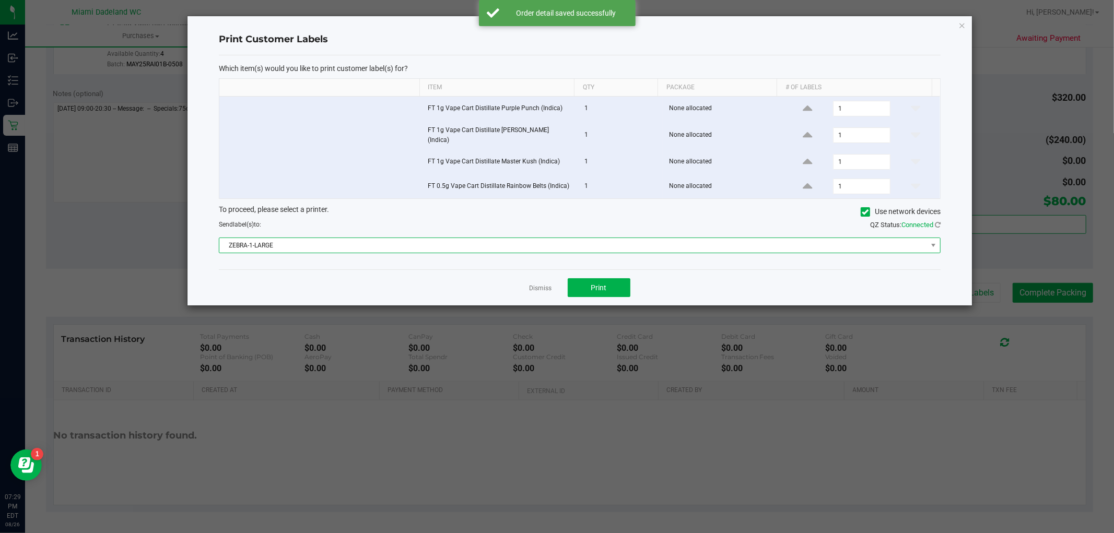
click at [555, 238] on span "ZEBRA-1-LARGE" at bounding box center [573, 245] width 708 height 15
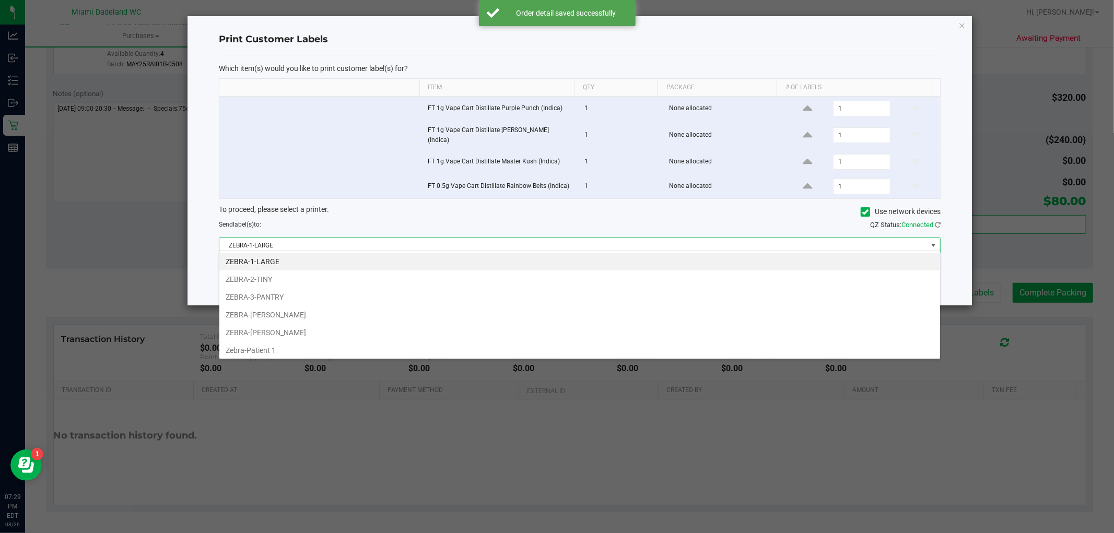
scroll to position [16, 722]
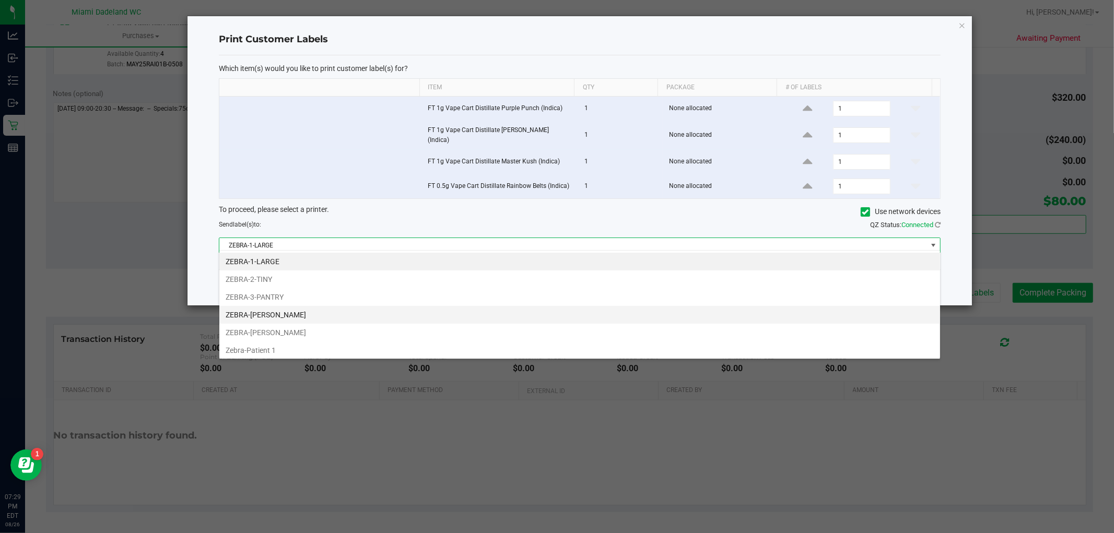
click at [305, 319] on li "ZEBRA-ELENA-GILELS" at bounding box center [579, 315] width 721 height 18
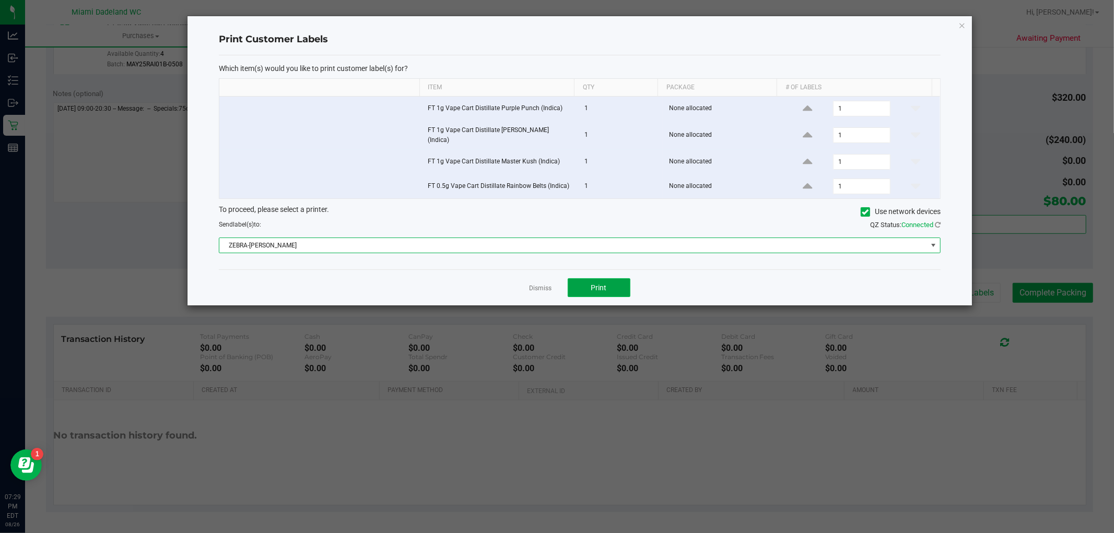
click at [629, 286] on button "Print" at bounding box center [599, 287] width 63 height 19
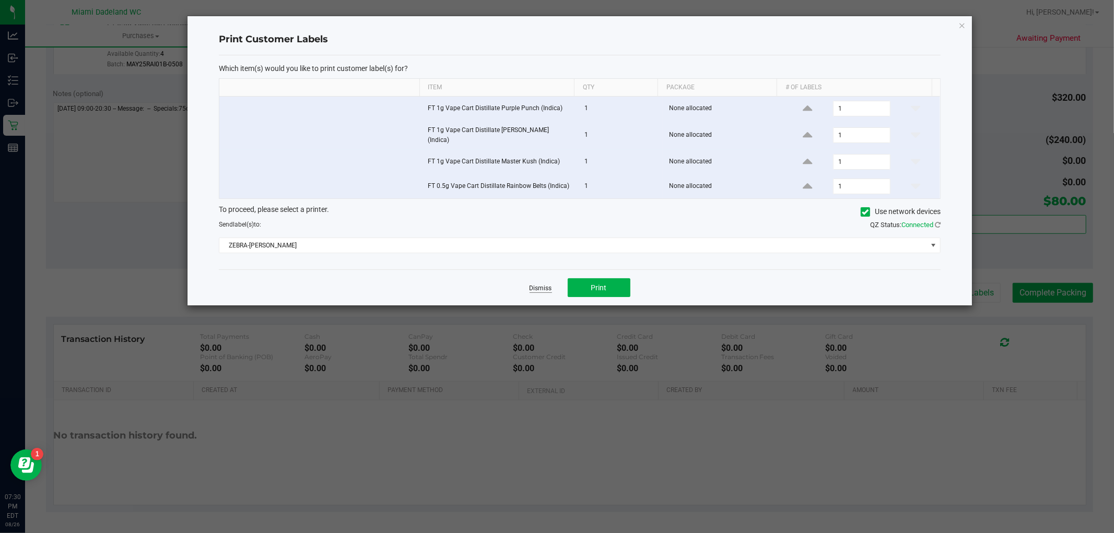
click at [533, 285] on link "Dismiss" at bounding box center [541, 288] width 22 height 9
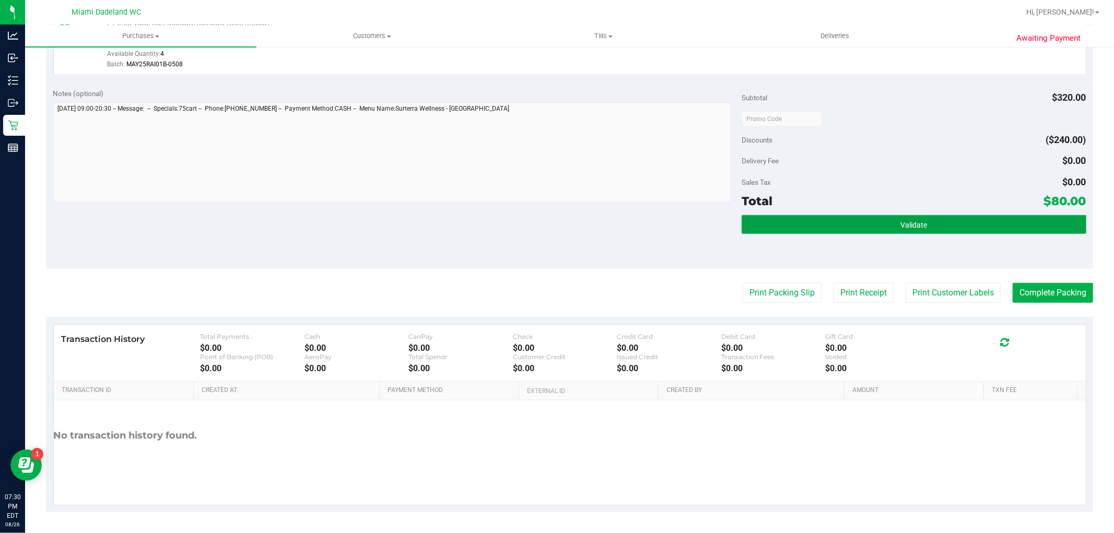
click at [1038, 222] on button "Validate" at bounding box center [914, 224] width 344 height 19
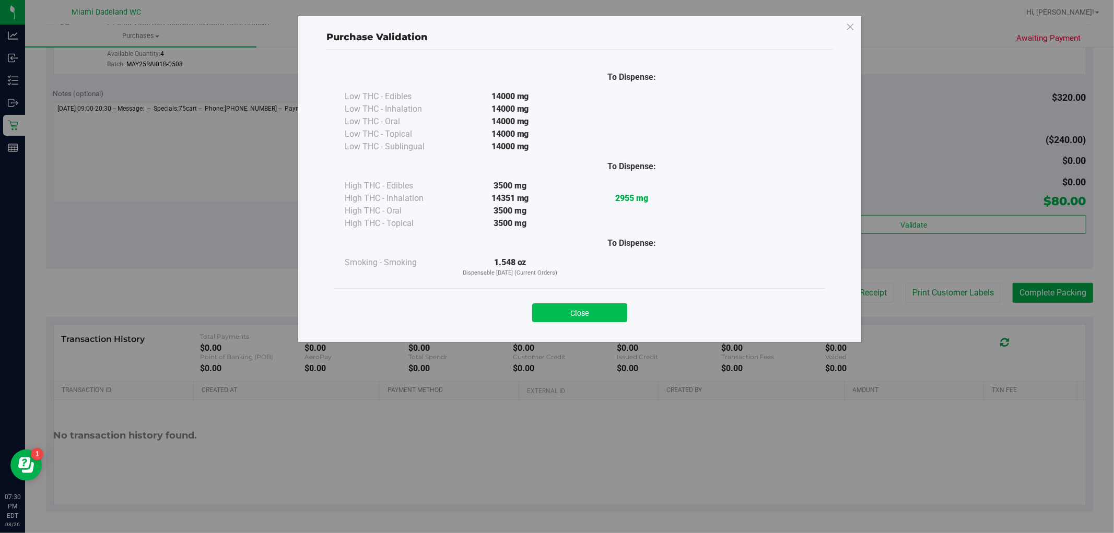
click at [572, 319] on button "Close" at bounding box center [579, 312] width 95 height 19
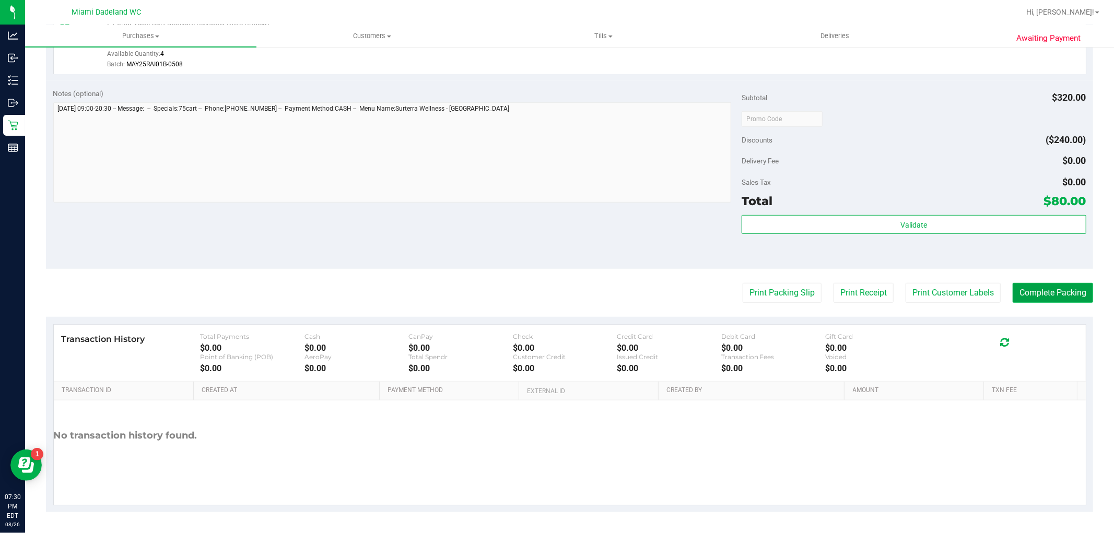
click at [1055, 293] on button "Complete Packing" at bounding box center [1053, 293] width 80 height 20
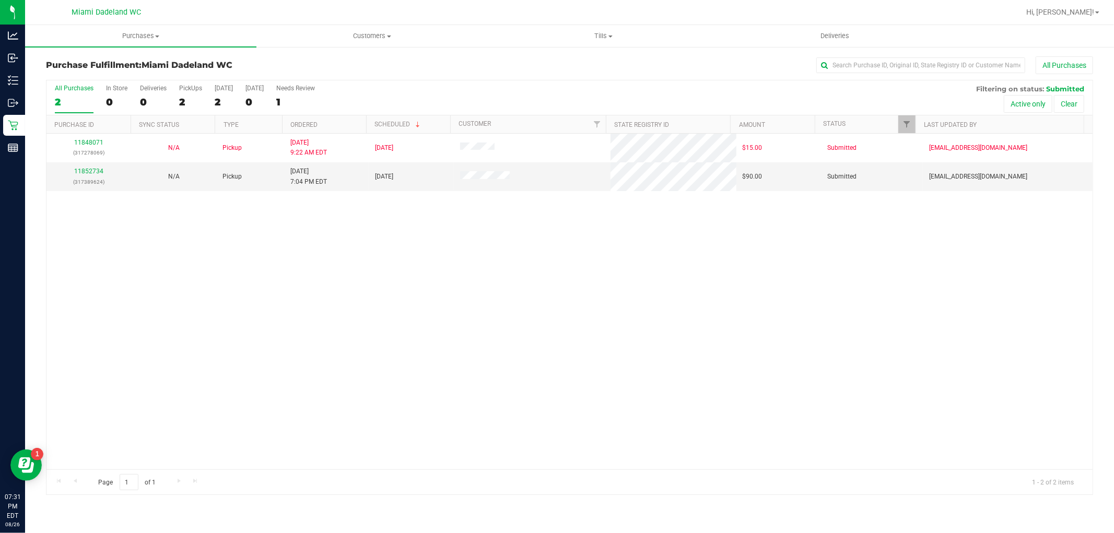
click at [181, 277] on div "11848071 (317278069) N/A Pickup 8/26/2025 9:22 AM EDT 8/26/2025 $15.00 Submitte…" at bounding box center [569, 302] width 1046 height 336
click at [79, 173] on link "11852734" at bounding box center [88, 171] width 29 height 7
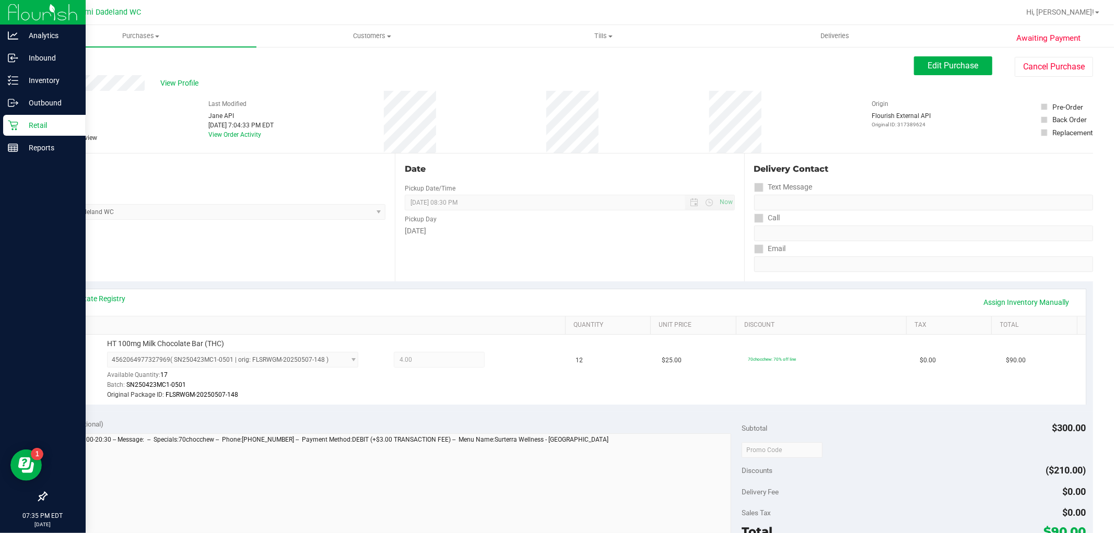
click at [29, 132] on div "Retail" at bounding box center [44, 125] width 83 height 21
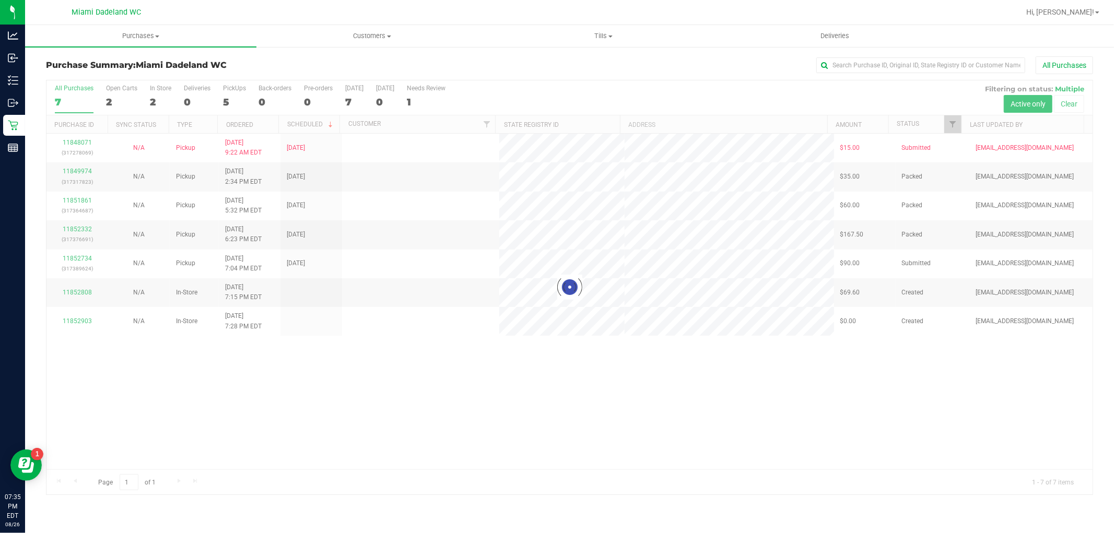
click at [566, 269] on div at bounding box center [569, 287] width 1046 height 414
drag, startPoint x: 605, startPoint y: 417, endPoint x: 465, endPoint y: 379, distance: 144.5
click at [595, 418] on div "11848071 (317278069) N/A Pickup 8/26/2025 9:22 AM EDT 8/26/2025 $15.00 Submitte…" at bounding box center [569, 302] width 1046 height 336
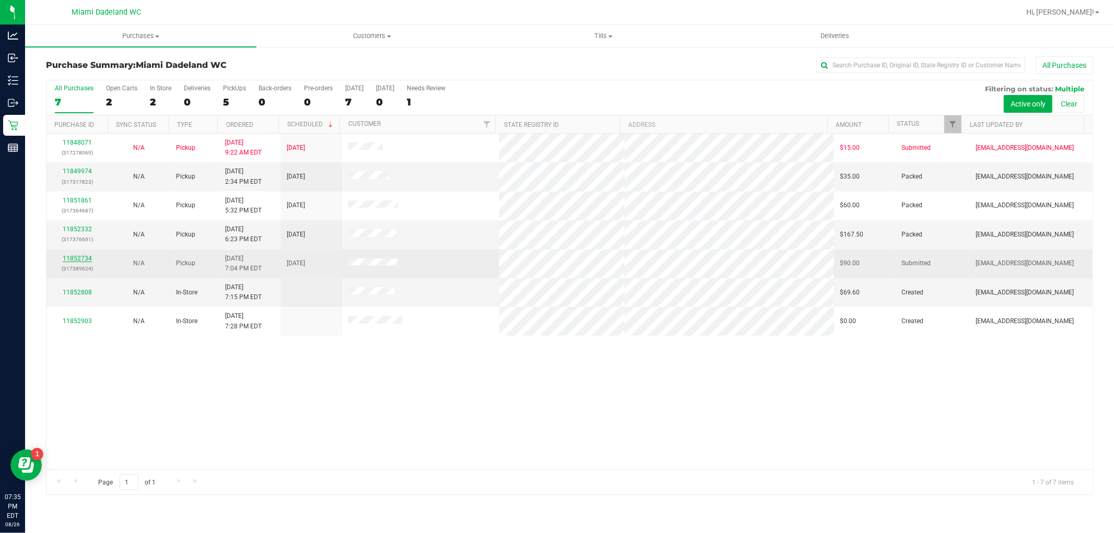
click at [87, 261] on link "11852734" at bounding box center [77, 258] width 29 height 7
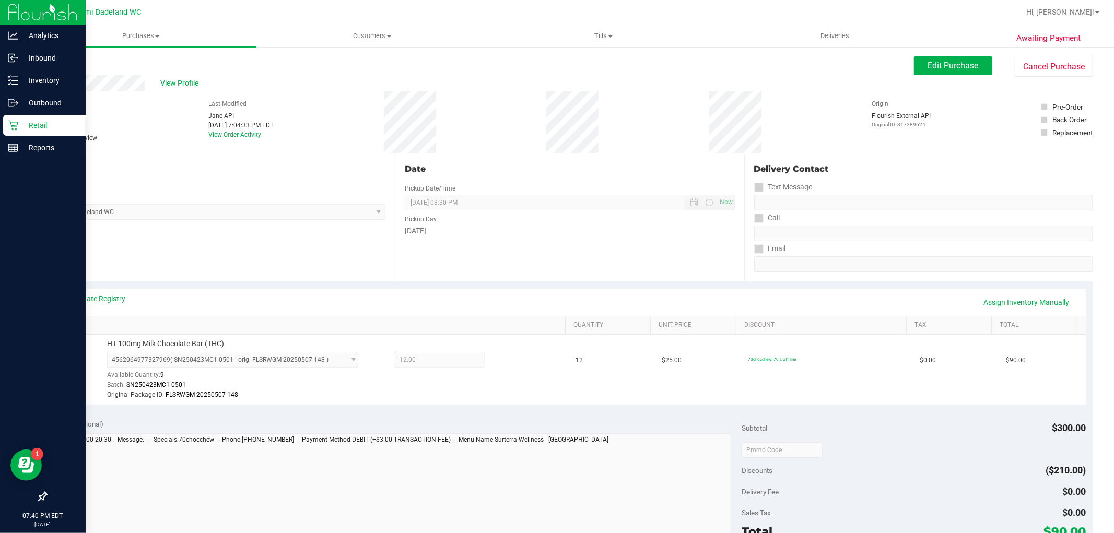
click at [18, 124] on p "Retail" at bounding box center [49, 125] width 63 height 13
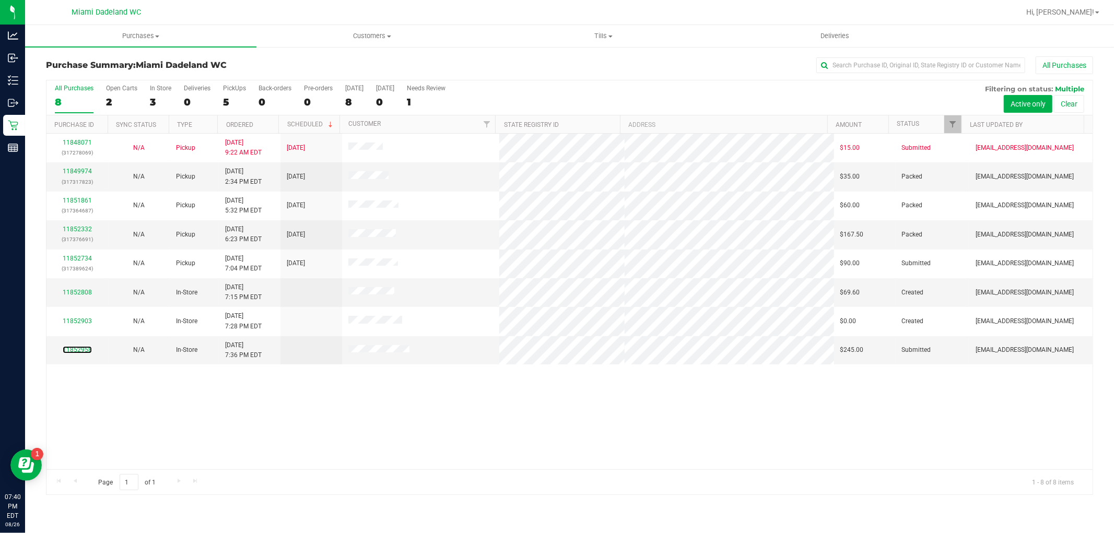
click at [85, 348] on link "11852958" at bounding box center [77, 349] width 29 height 7
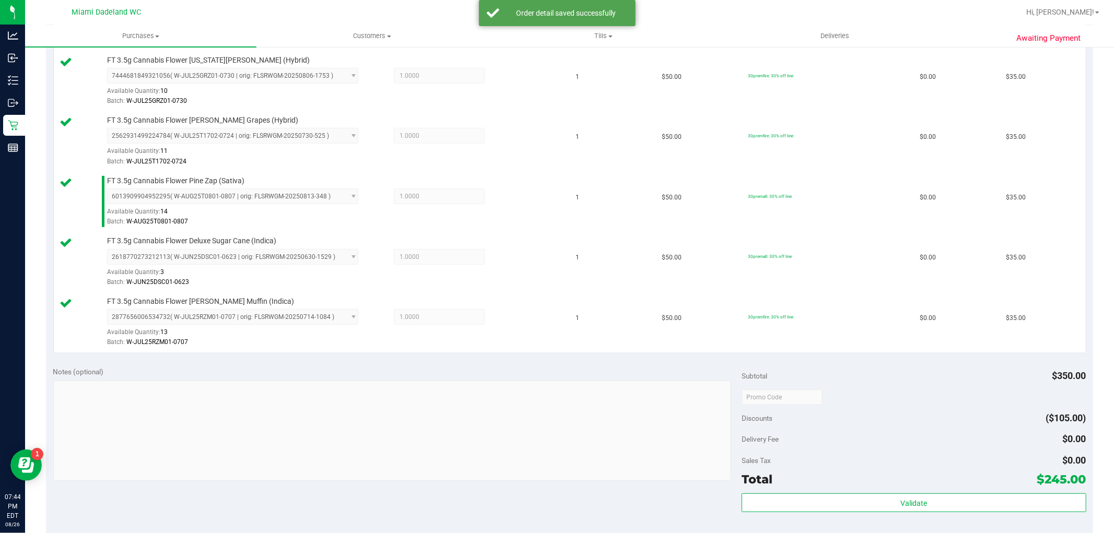
scroll to position [685, 0]
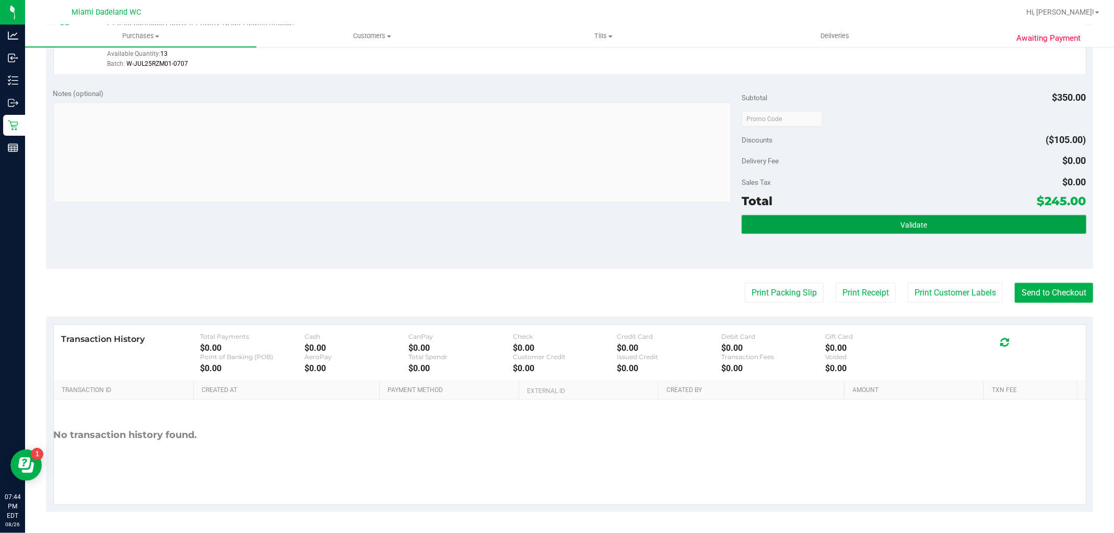
click at [862, 226] on button "Validate" at bounding box center [914, 224] width 344 height 19
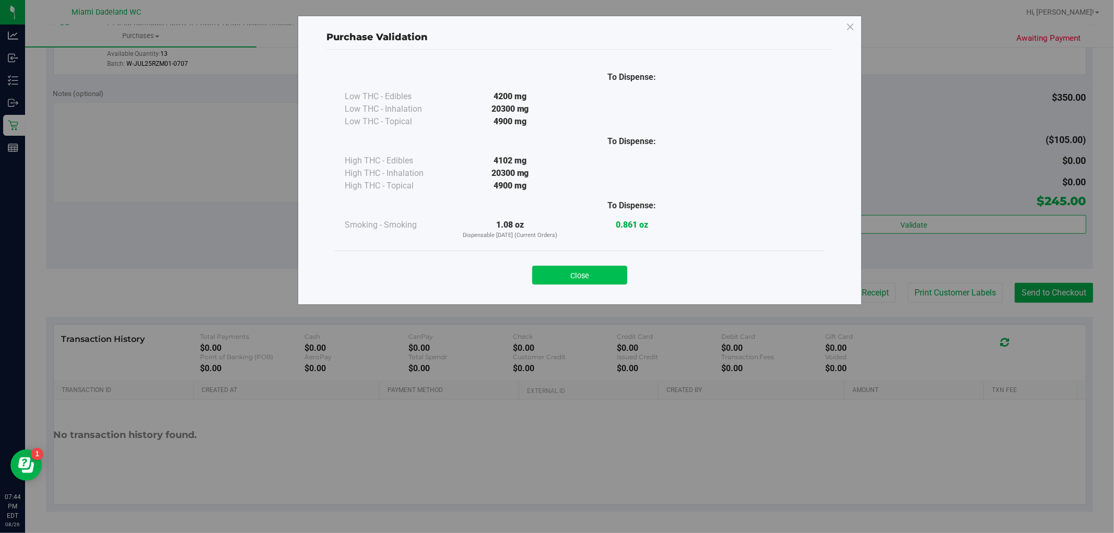
click at [568, 276] on button "Close" at bounding box center [579, 275] width 95 height 19
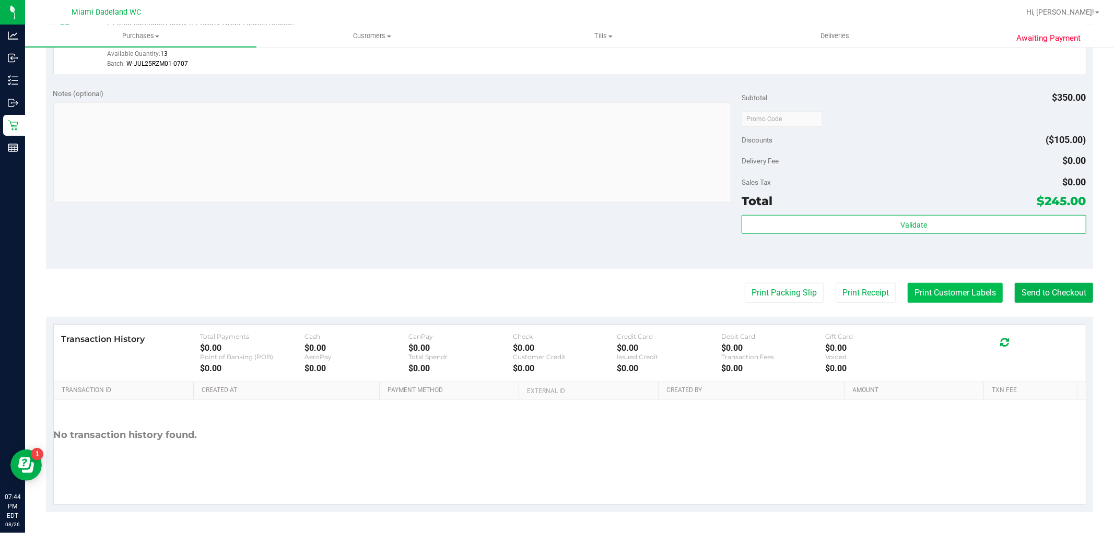
click at [923, 299] on button "Print Customer Labels" at bounding box center [955, 293] width 95 height 20
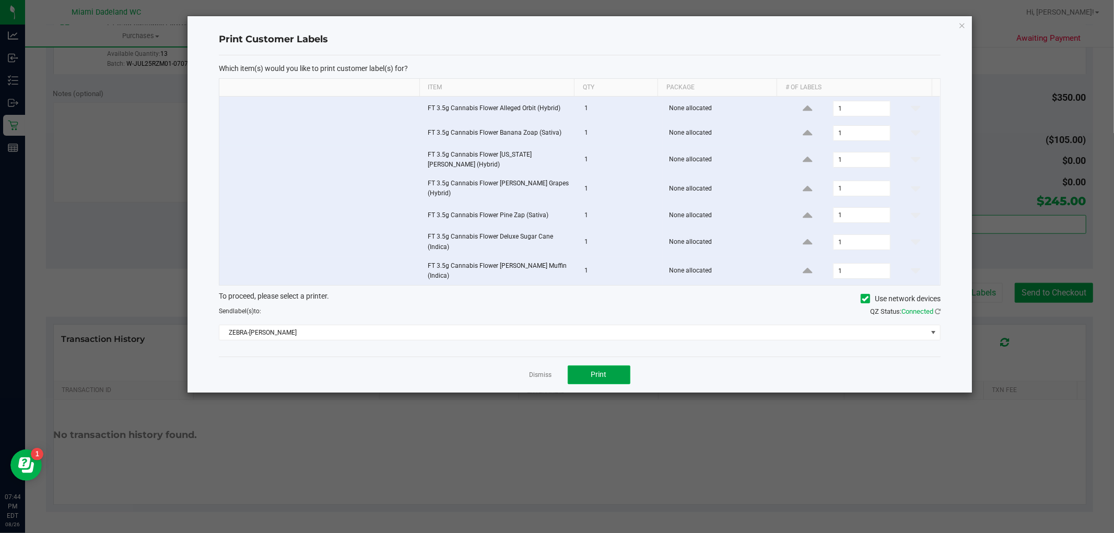
click at [594, 370] on span "Print" at bounding box center [599, 374] width 16 height 8
click at [535, 371] on link "Dismiss" at bounding box center [541, 375] width 22 height 9
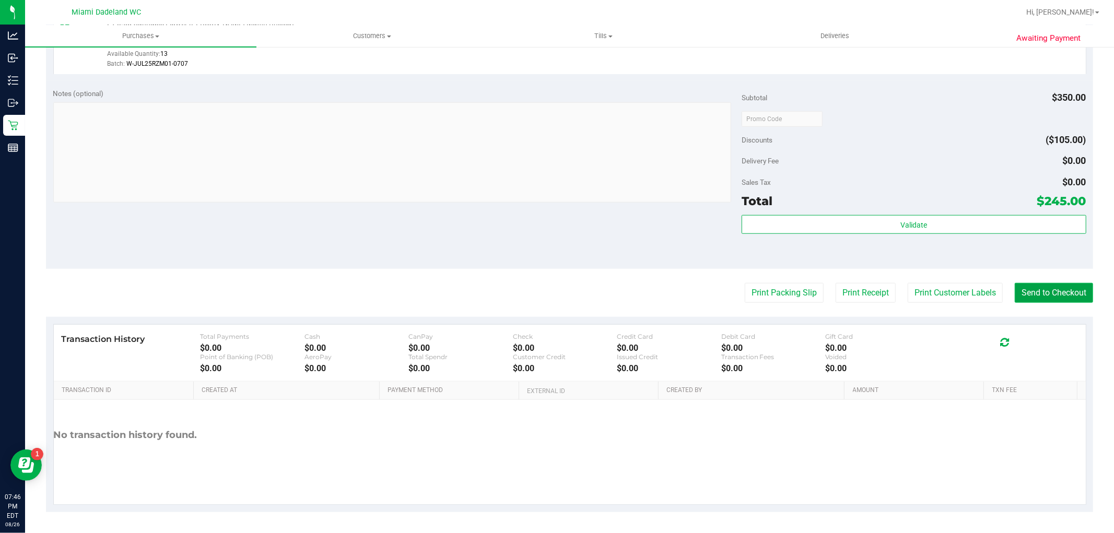
click at [1036, 288] on button "Send to Checkout" at bounding box center [1054, 293] width 78 height 20
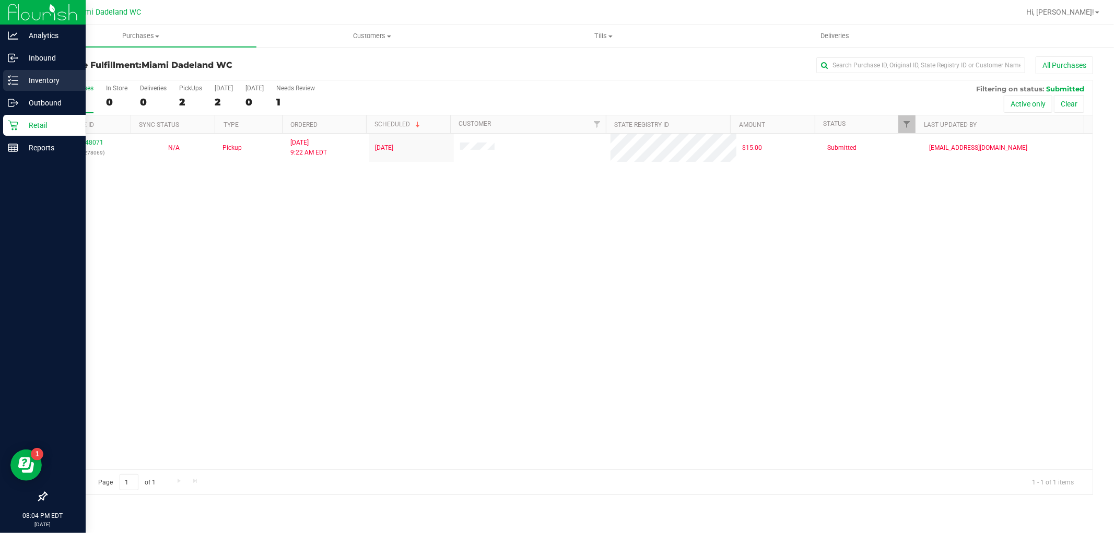
click at [40, 85] on p "Inventory" at bounding box center [49, 80] width 63 height 13
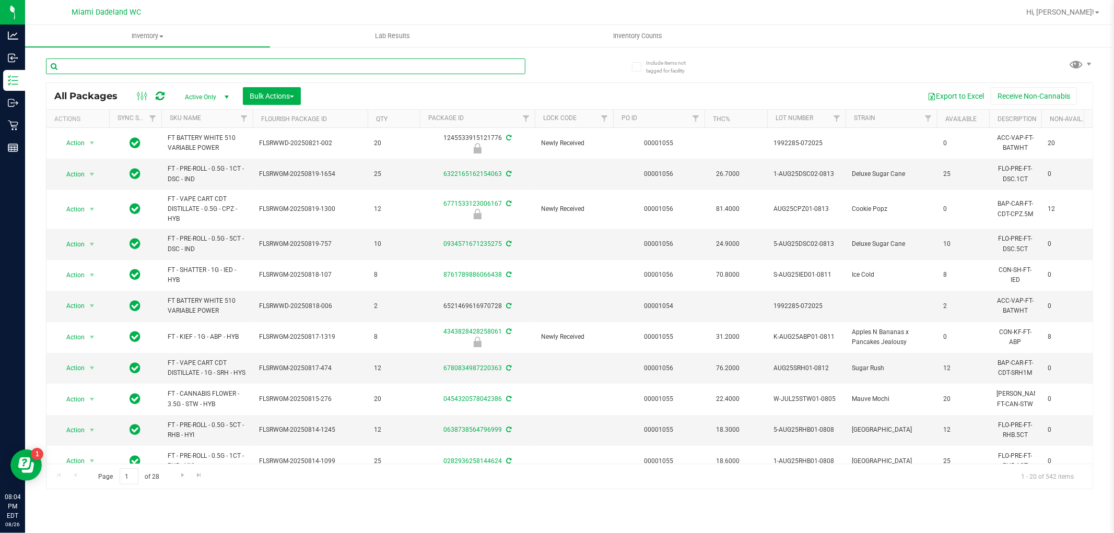
click at [119, 58] on input "text" at bounding box center [285, 66] width 479 height 16
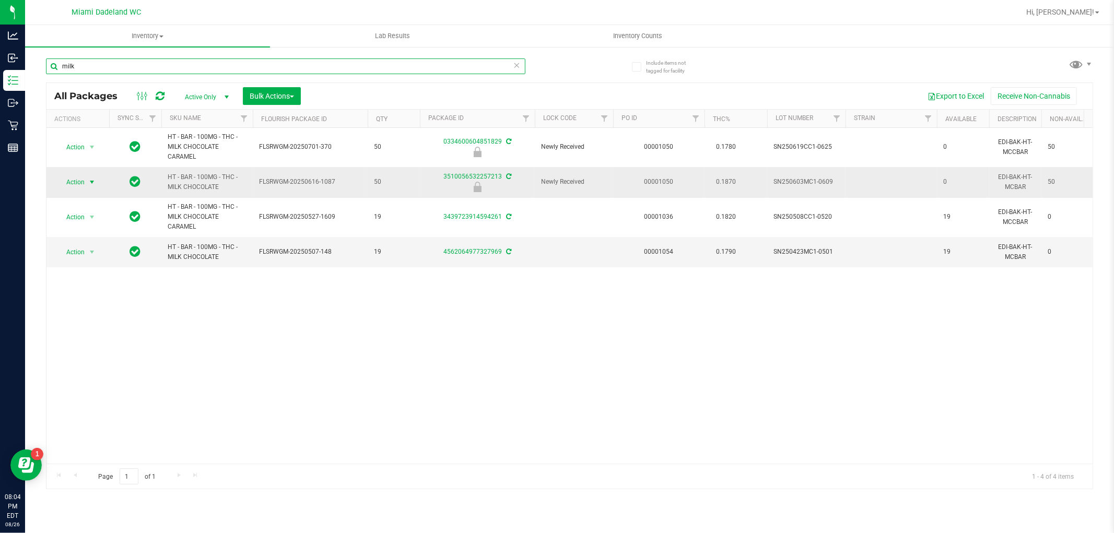
type input "milk"
click at [83, 178] on span "Action" at bounding box center [71, 182] width 28 height 15
click at [89, 304] on li "Unlock package" at bounding box center [90, 307] width 67 height 16
